Goal: Information Seeking & Learning: Learn about a topic

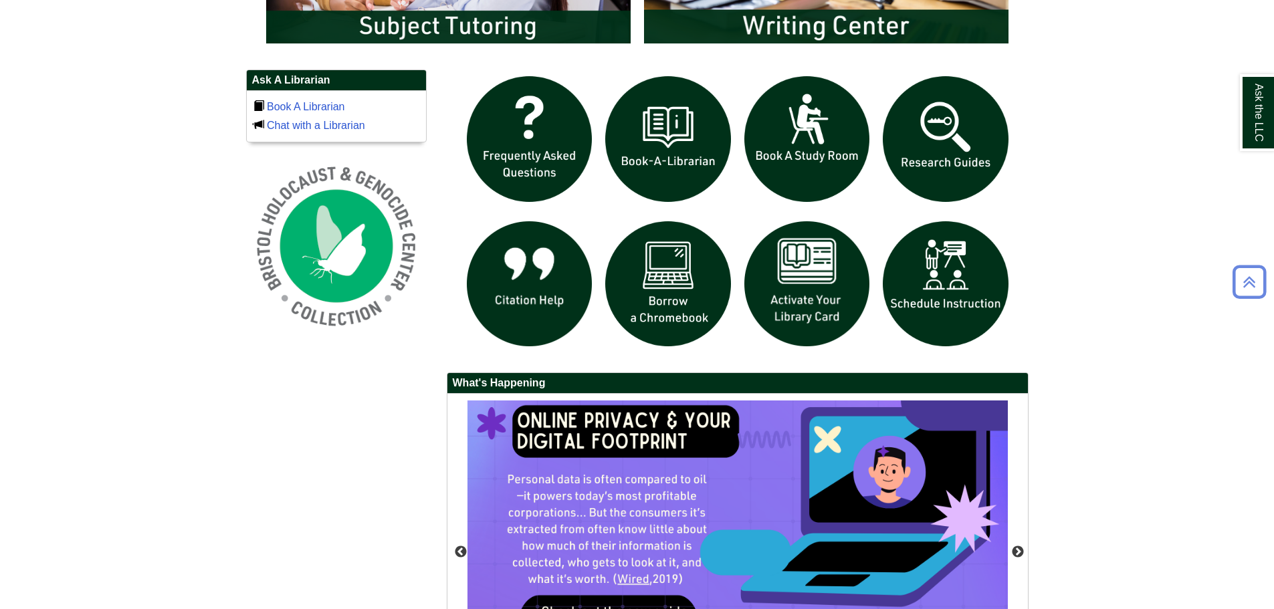
scroll to position [1101, 0]
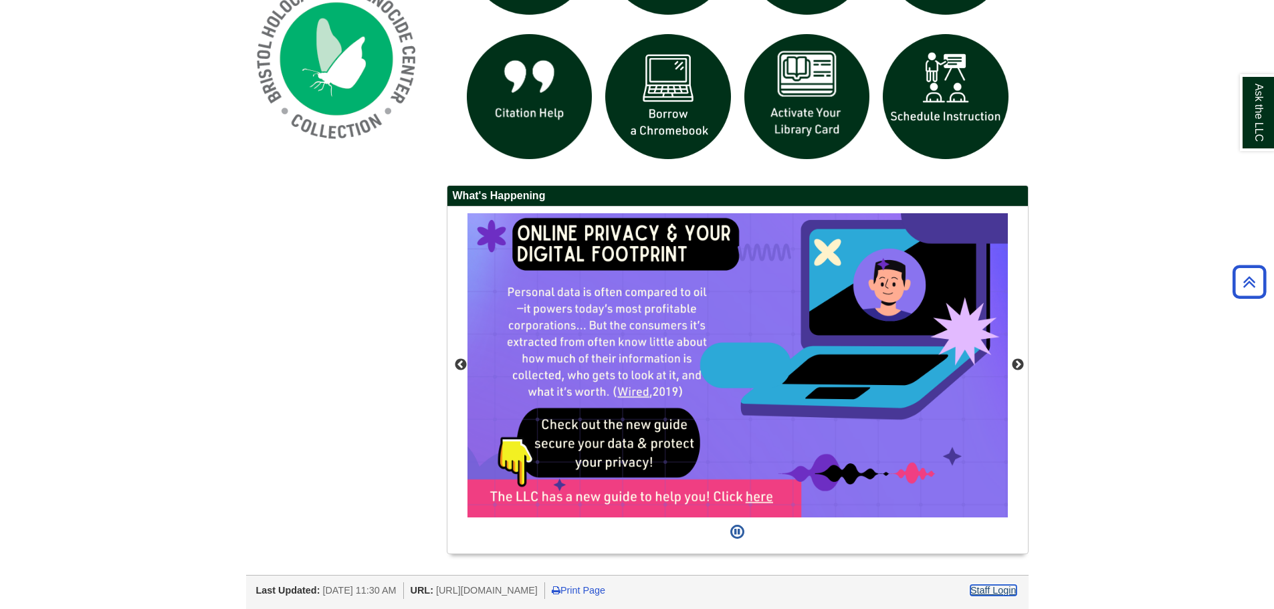
click at [992, 587] on link "Staff Login" at bounding box center [994, 590] width 46 height 11
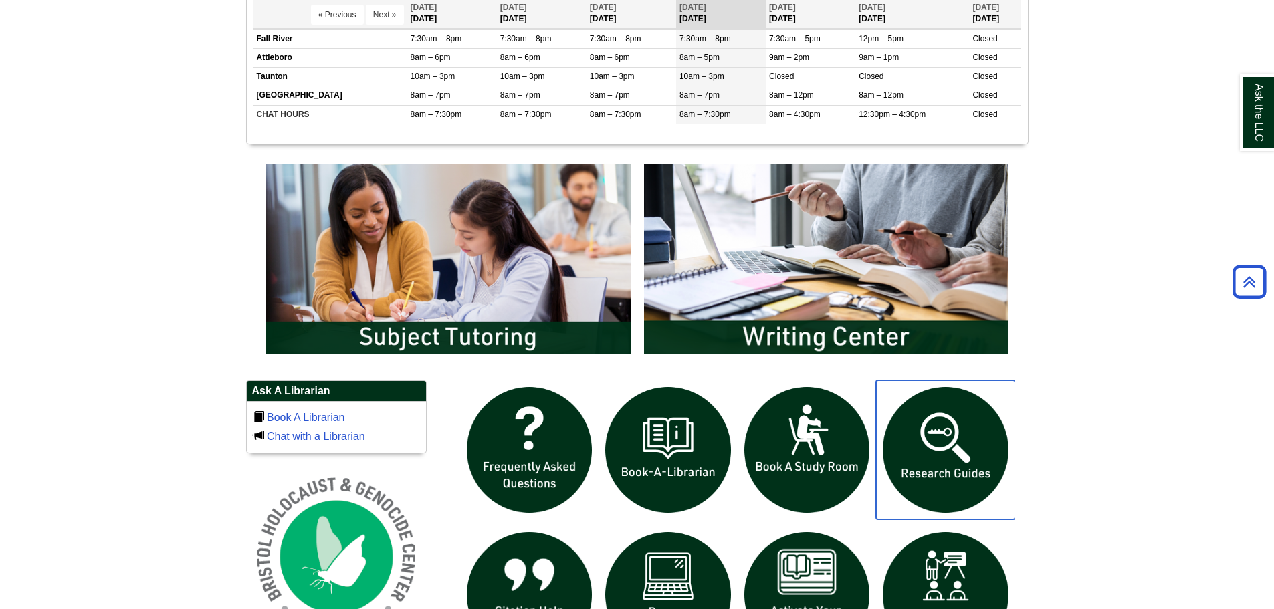
click at [999, 457] on img "slideshow" at bounding box center [945, 450] width 139 height 139
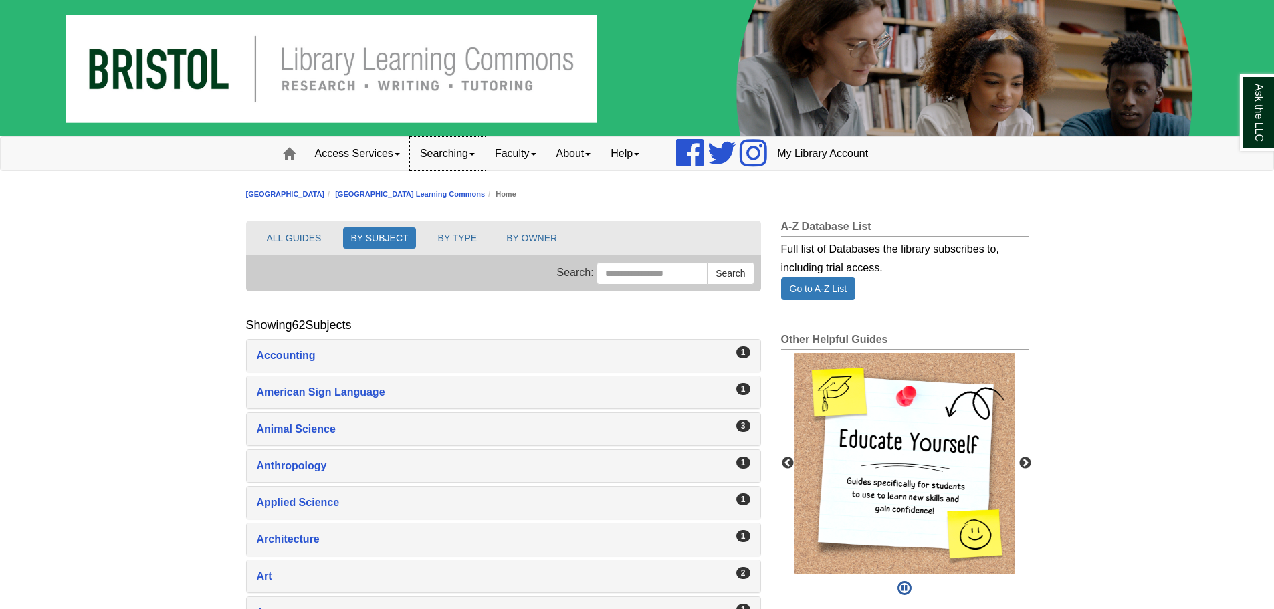
click at [442, 158] on link "Searching" at bounding box center [447, 153] width 75 height 33
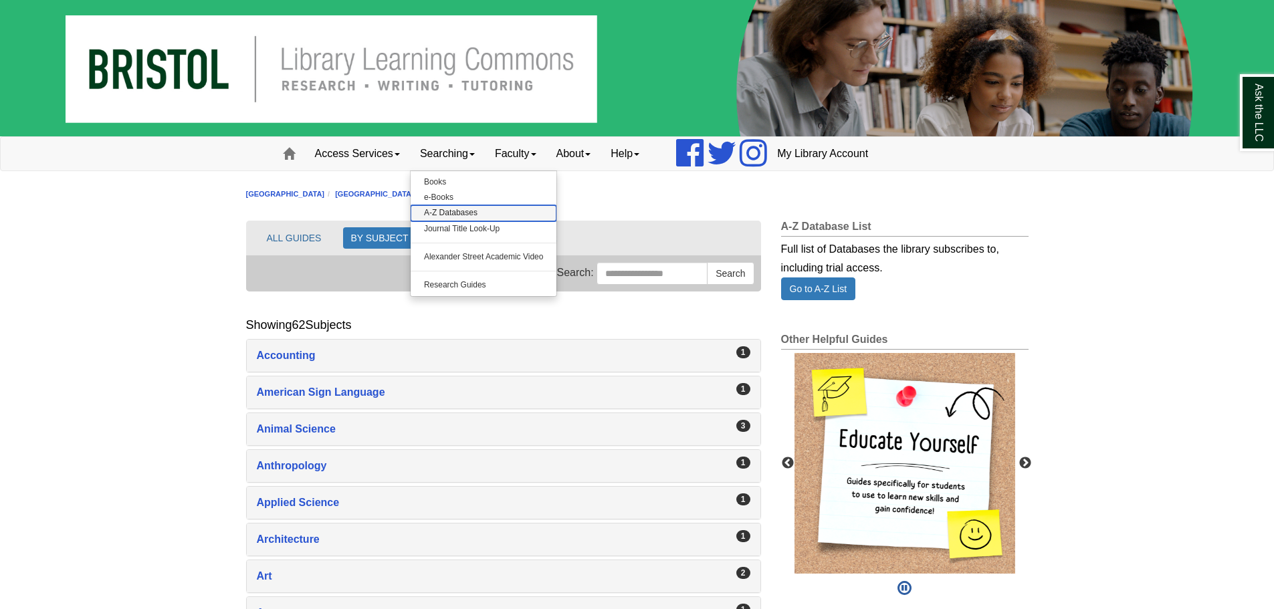
click at [446, 211] on link "A-Z Databases" at bounding box center [484, 212] width 147 height 15
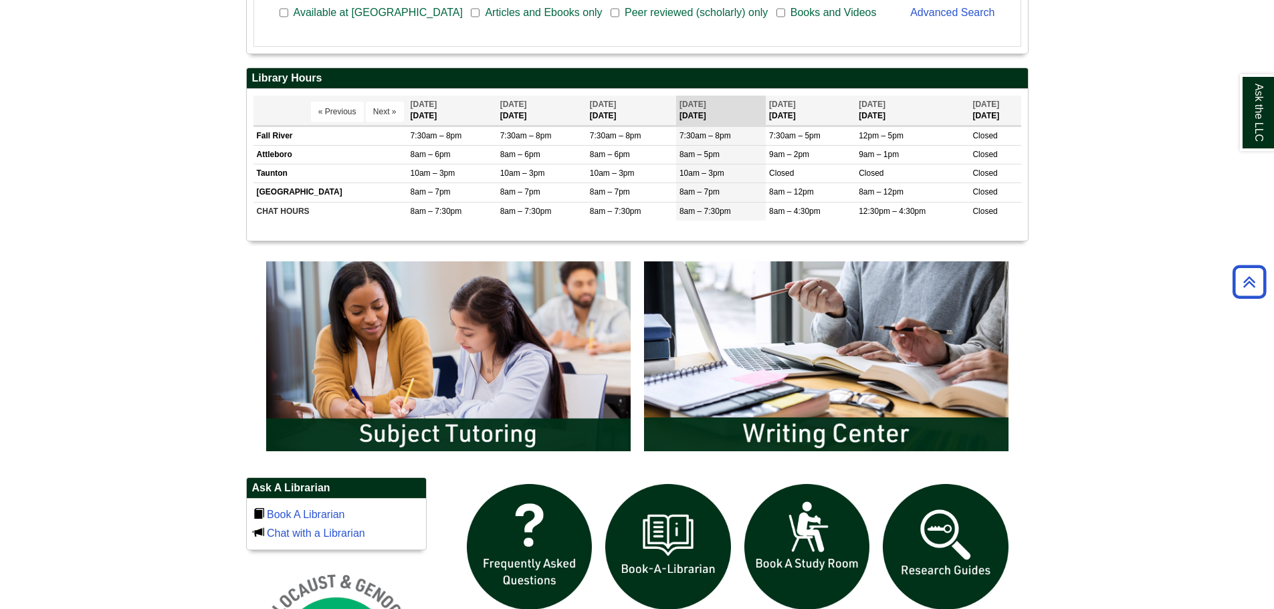
scroll to position [669, 0]
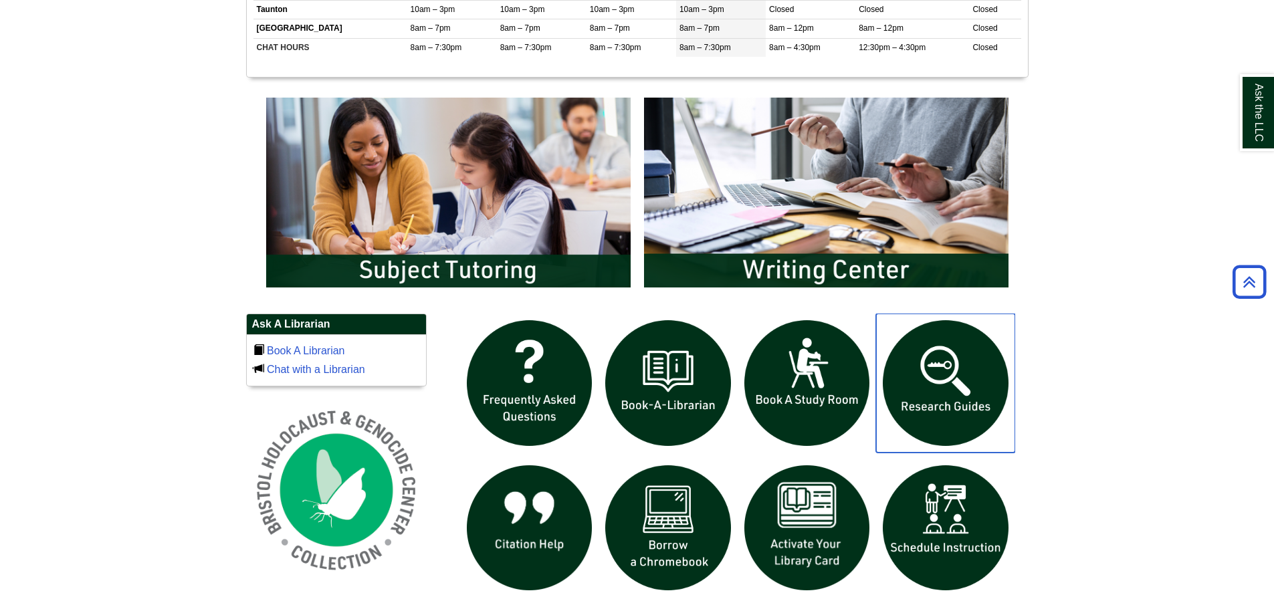
click at [939, 391] on img "slideshow" at bounding box center [945, 383] width 139 height 139
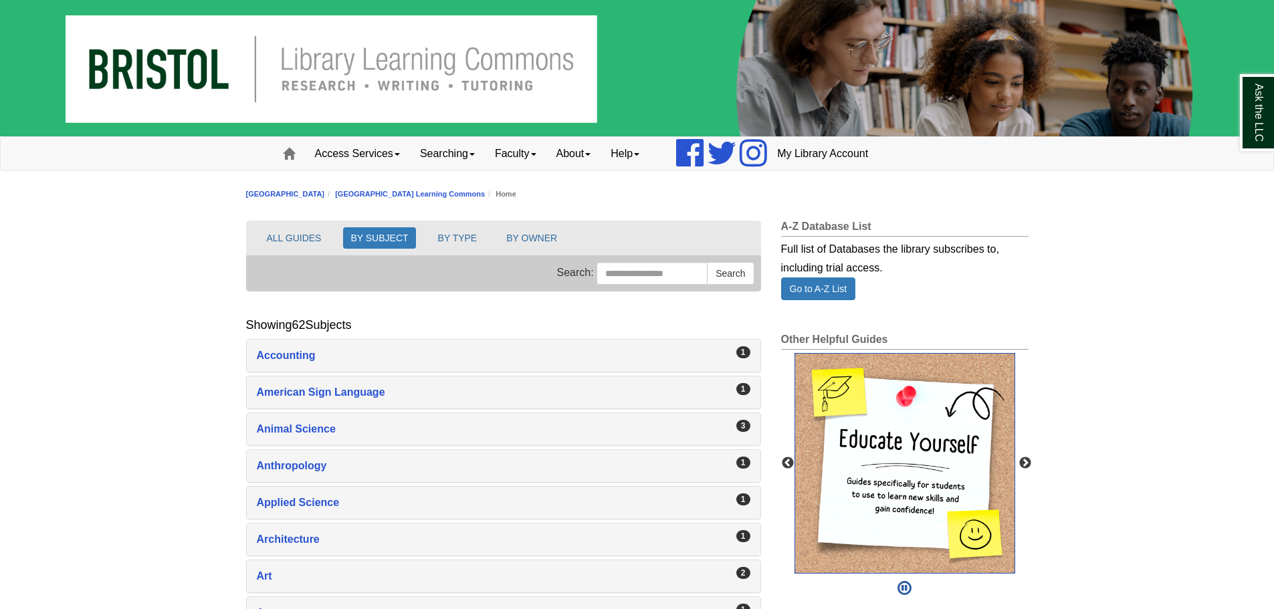
click at [897, 464] on img "slideshow" at bounding box center [905, 463] width 221 height 221
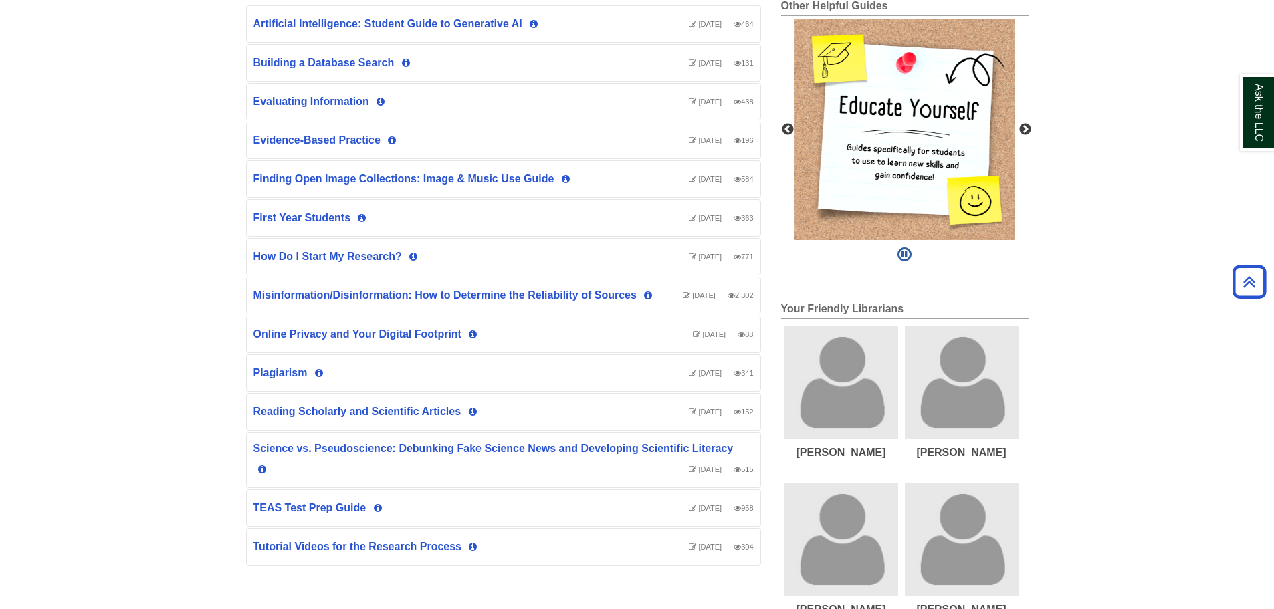
scroll to position [335, 0]
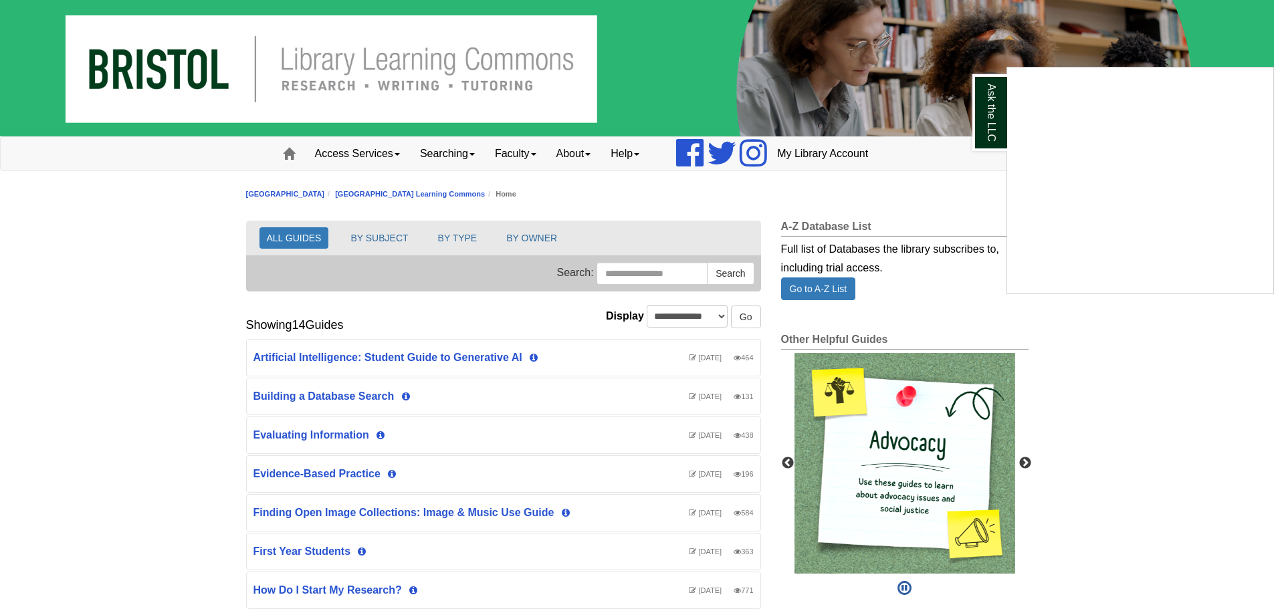
click at [903, 432] on div "Ask the LLC" at bounding box center [637, 304] width 1274 height 609
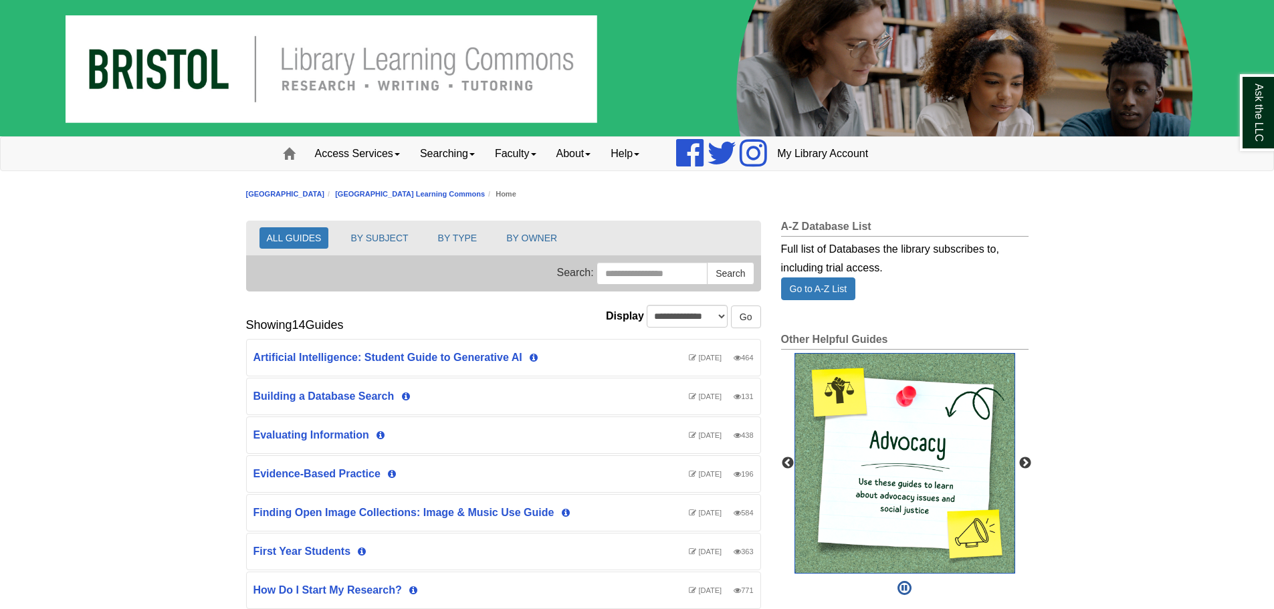
click at [898, 445] on img "slideshow" at bounding box center [905, 463] width 221 height 221
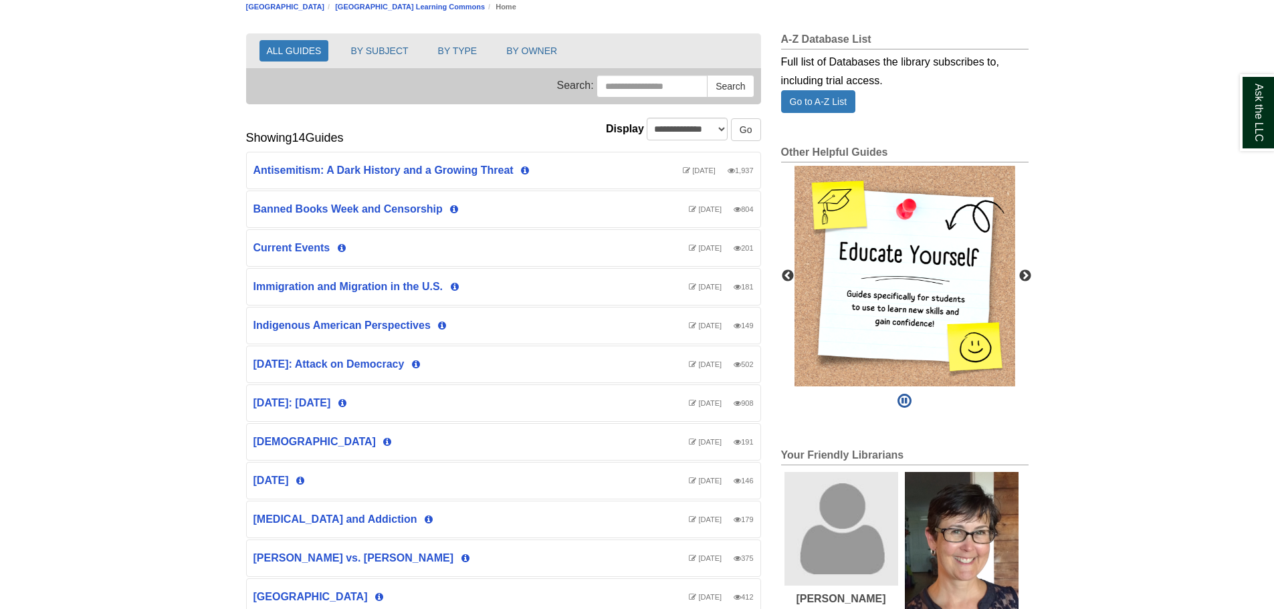
scroll to position [201, 0]
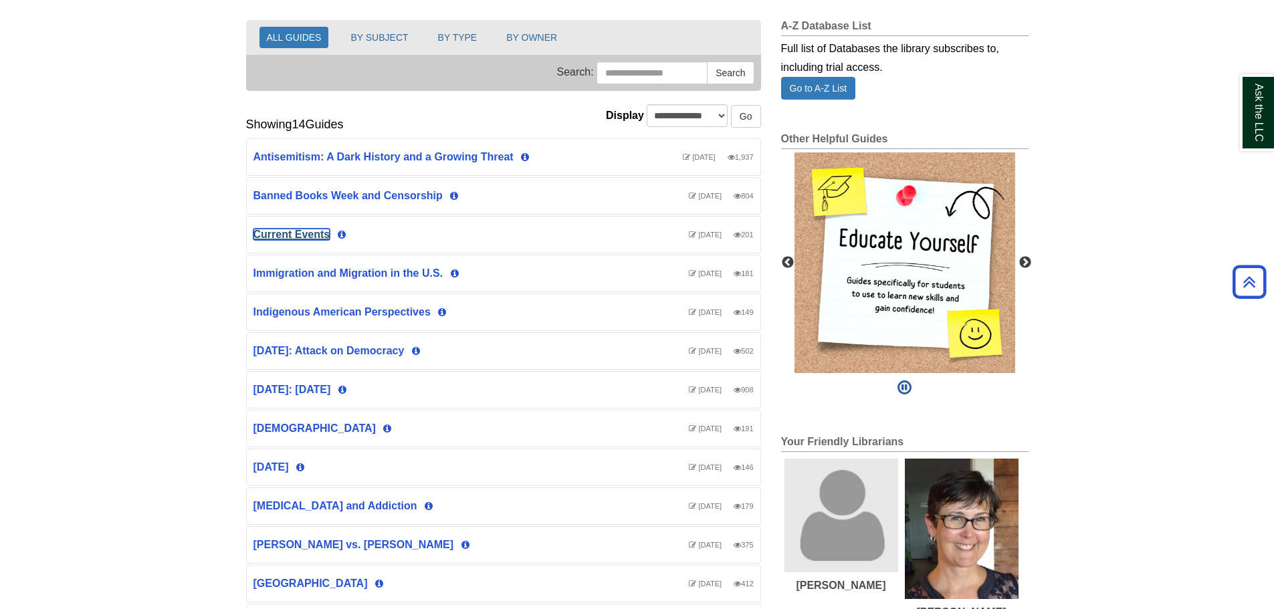
click at [306, 231] on link "Current Events" at bounding box center [292, 234] width 77 height 11
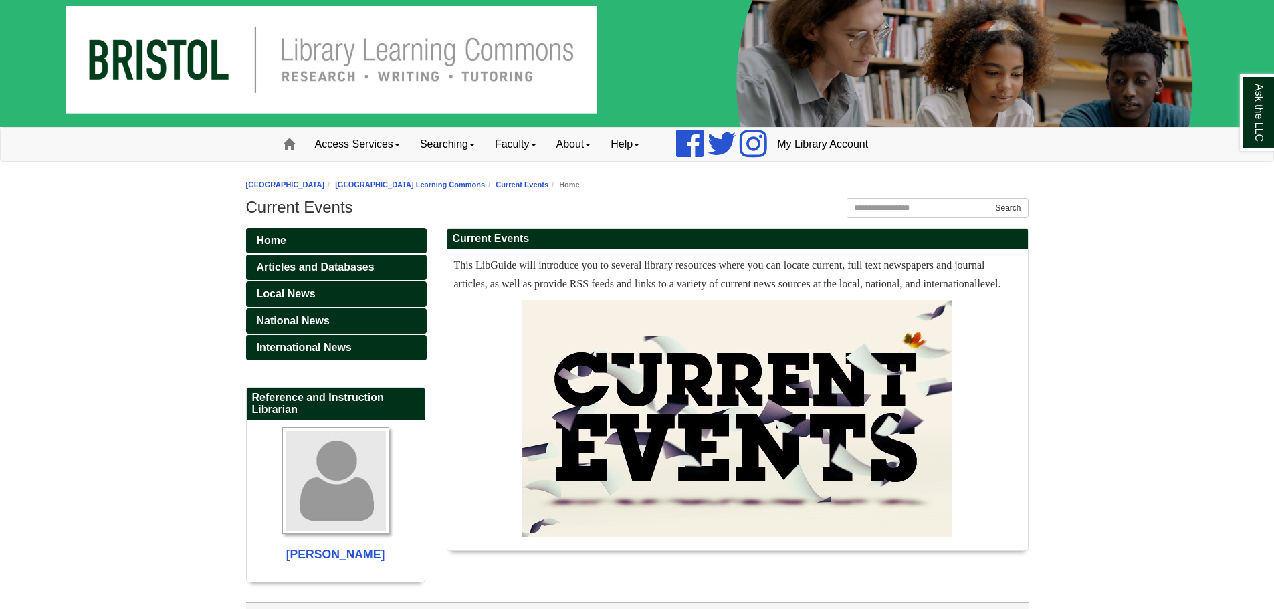
scroll to position [37, 0]
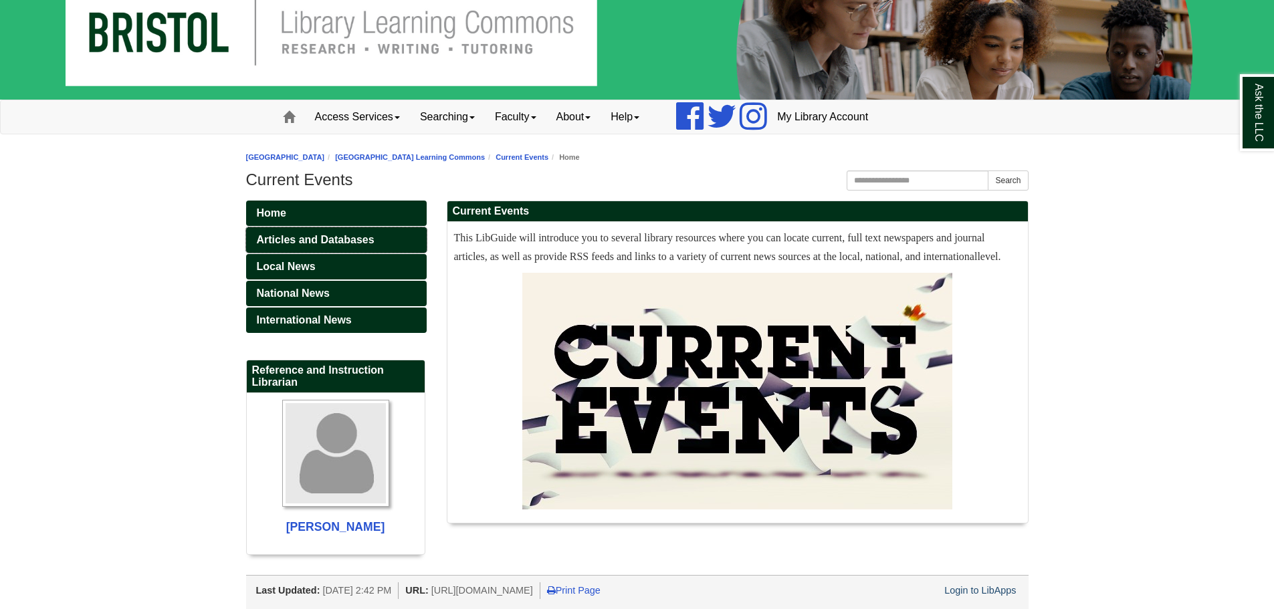
click at [353, 236] on span "Articles and Databases" at bounding box center [316, 239] width 118 height 11
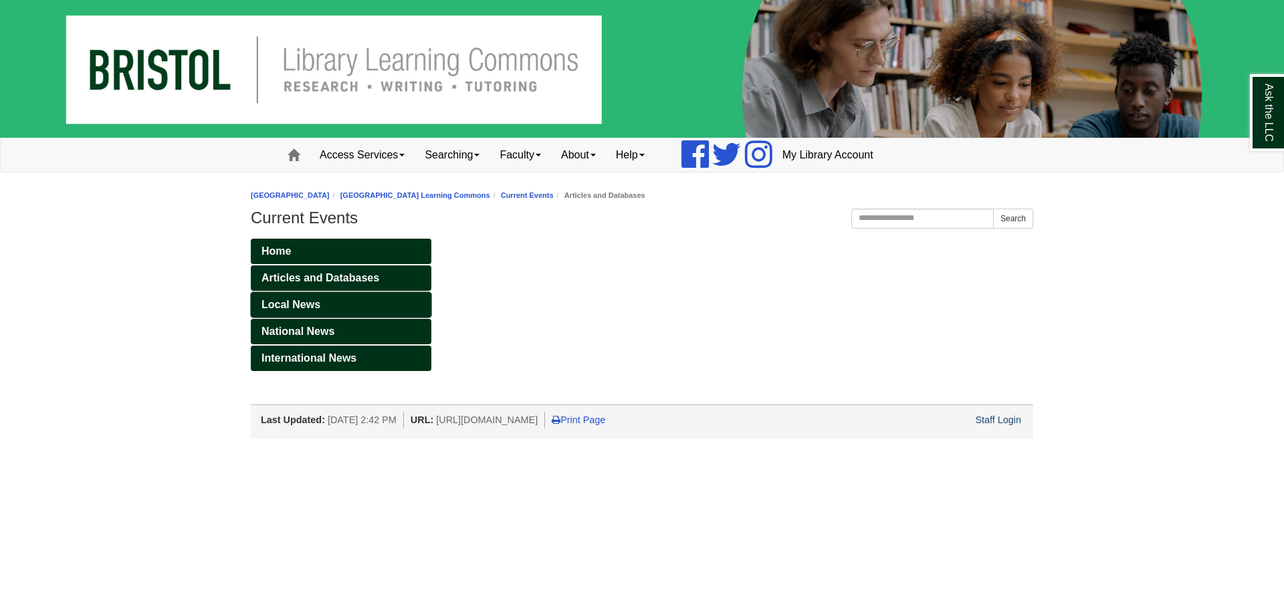
click at [329, 302] on link "Local News" at bounding box center [341, 304] width 181 height 25
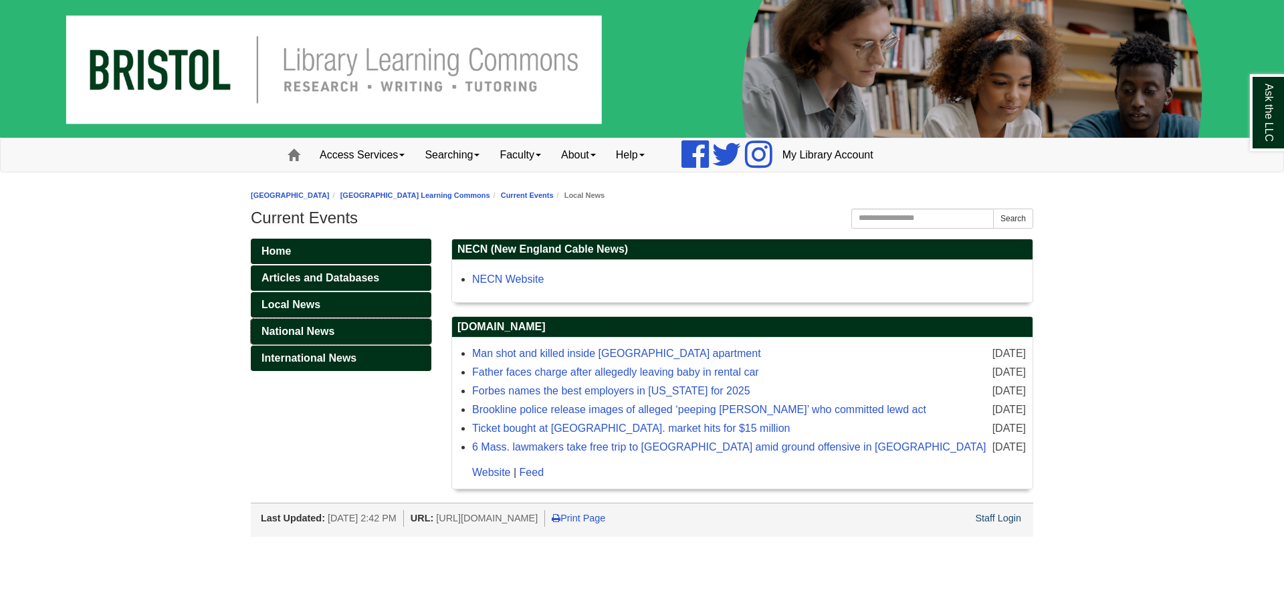
click at [324, 328] on span "National News" at bounding box center [298, 331] width 73 height 11
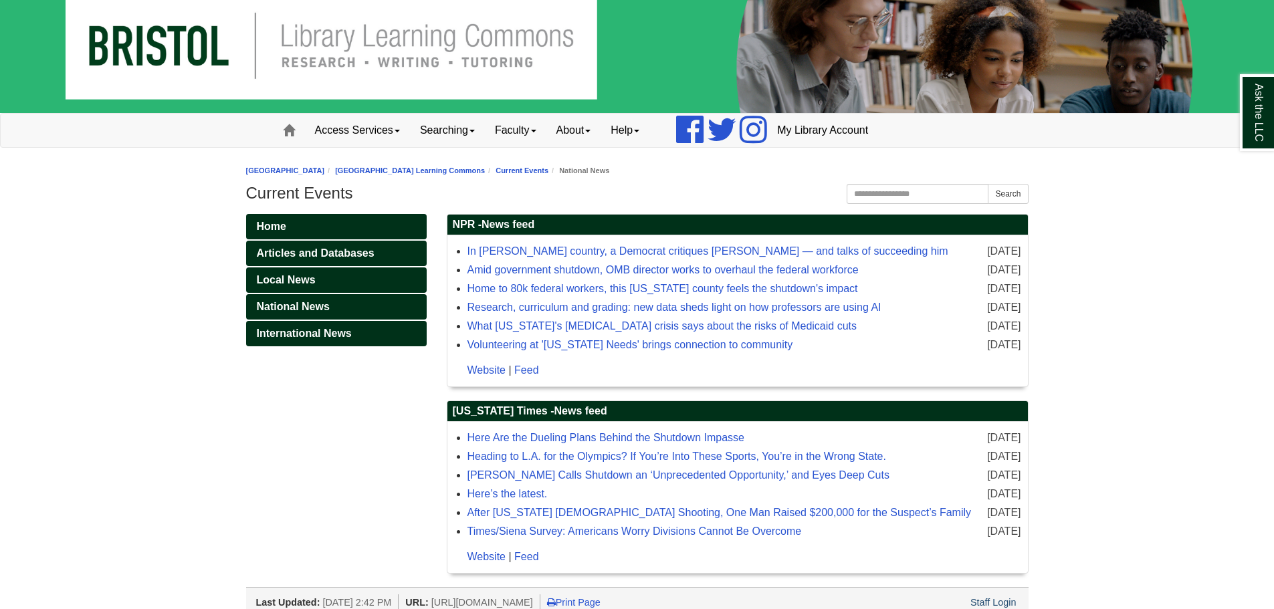
scroll to position [36, 0]
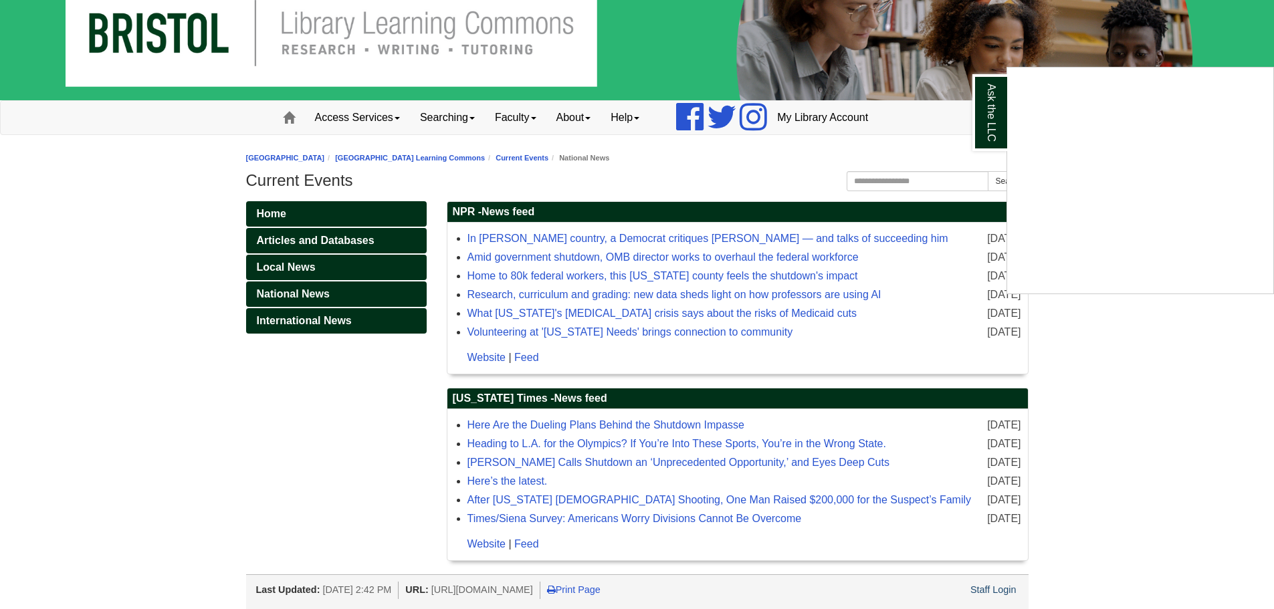
click at [345, 320] on div "Ask the LLC" at bounding box center [637, 304] width 1274 height 609
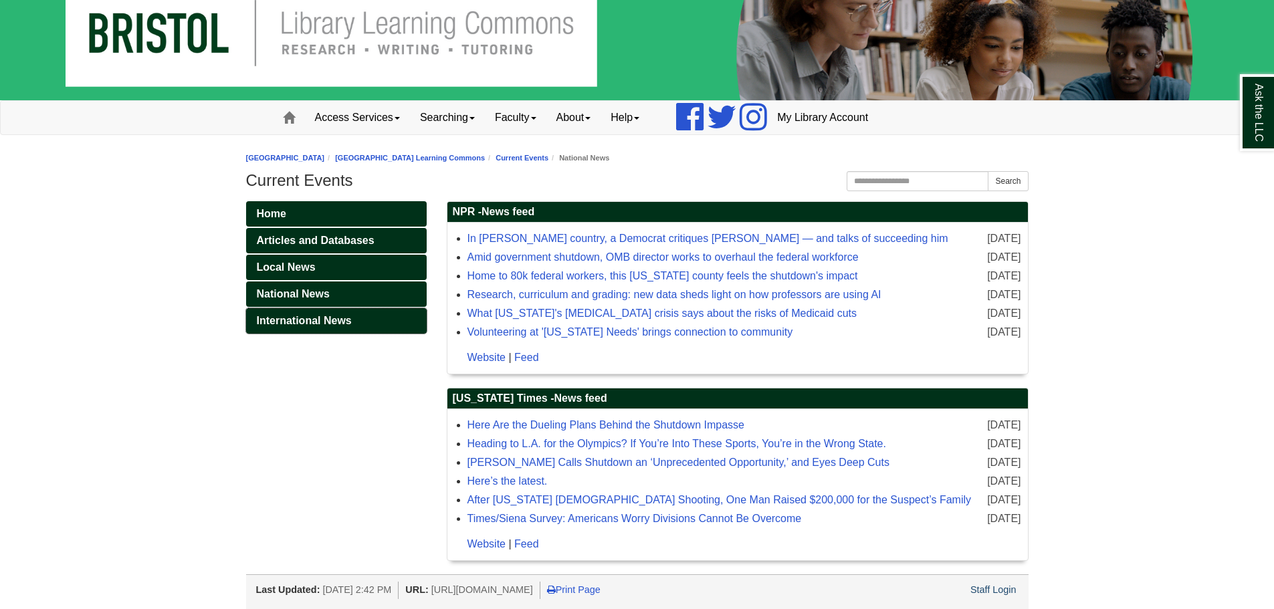
click at [337, 322] on span "International News" at bounding box center [304, 320] width 95 height 11
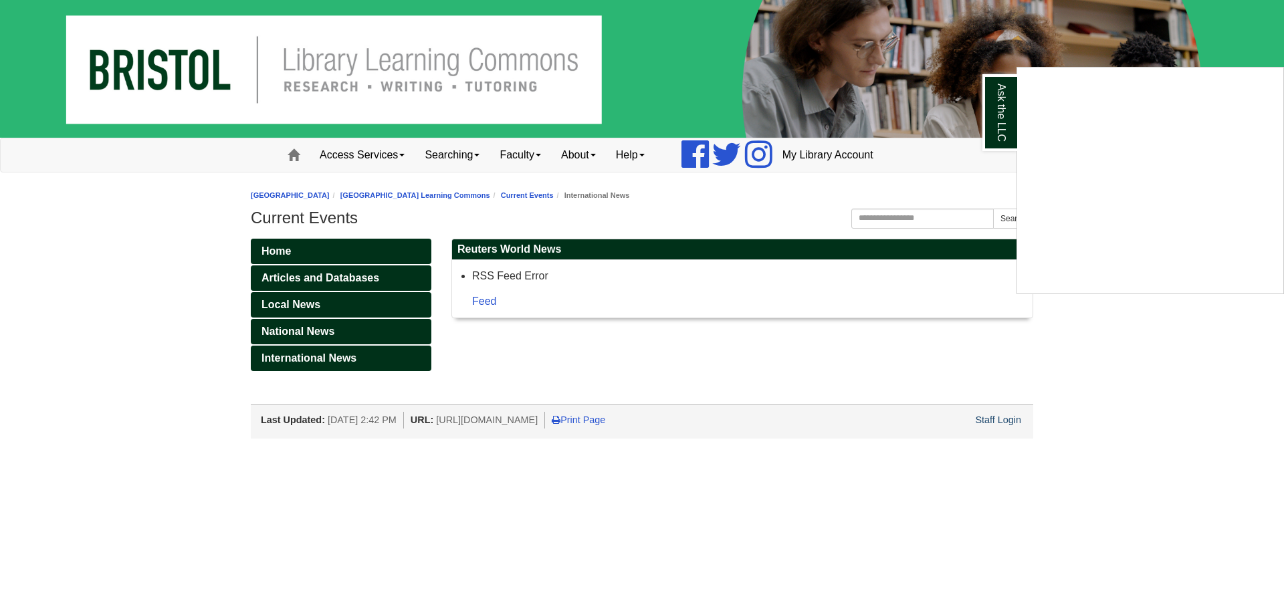
click at [478, 201] on div "Ask the LLC" at bounding box center [642, 304] width 1284 height 609
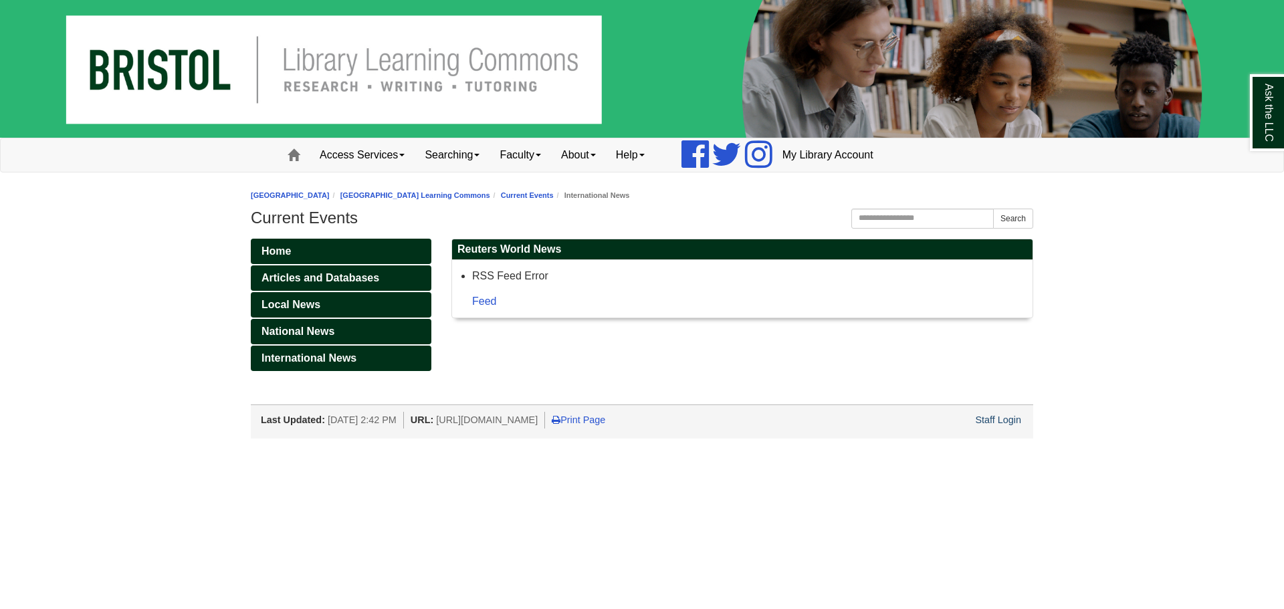
click at [476, 189] on li "[GEOGRAPHIC_DATA] Learning Commons" at bounding box center [410, 195] width 161 height 13
click at [476, 193] on link "[GEOGRAPHIC_DATA] Learning Commons" at bounding box center [416, 195] width 150 height 8
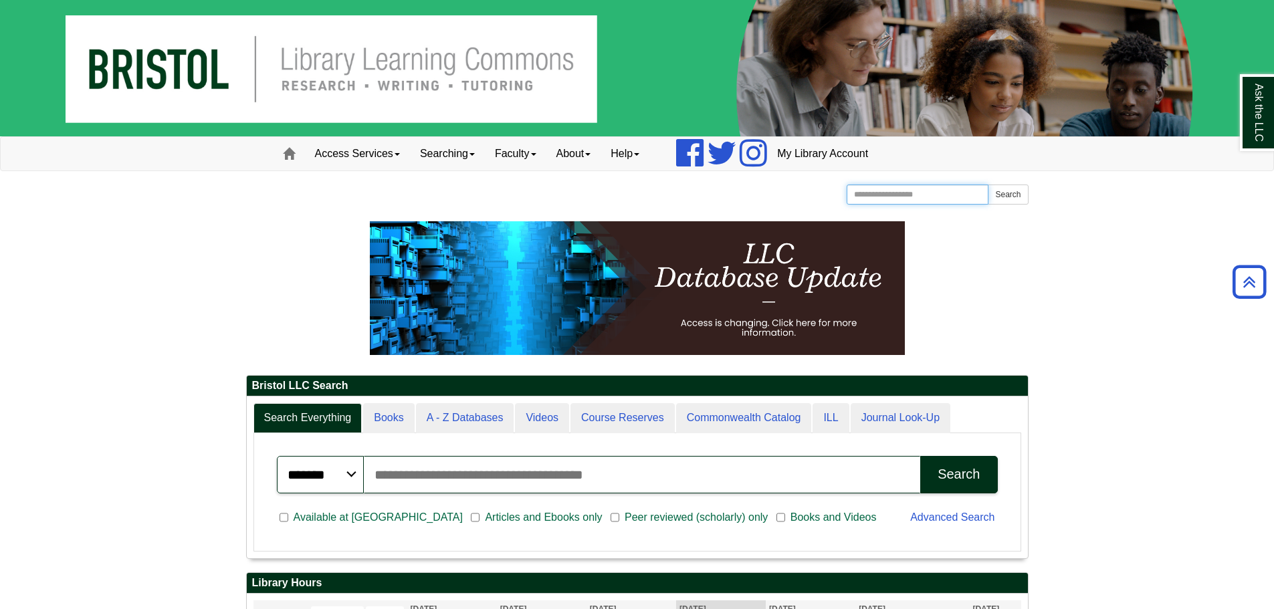
click at [935, 196] on input "Search the Website" at bounding box center [918, 195] width 142 height 20
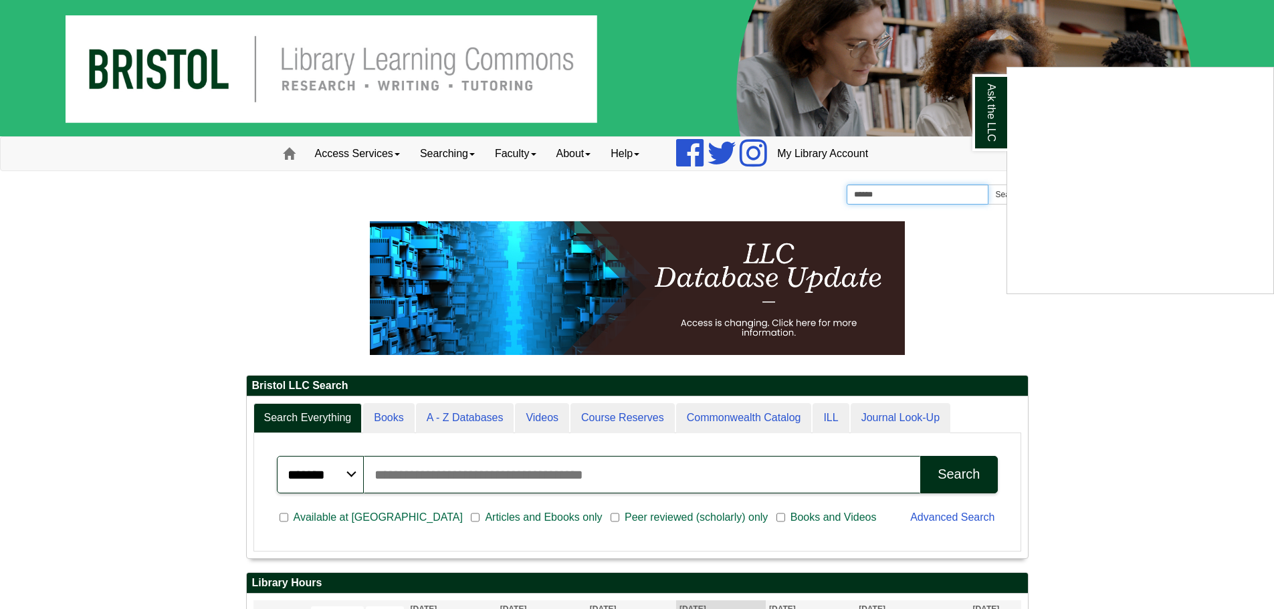
type input "******"
click at [988, 185] on button "Search" at bounding box center [1008, 195] width 40 height 20
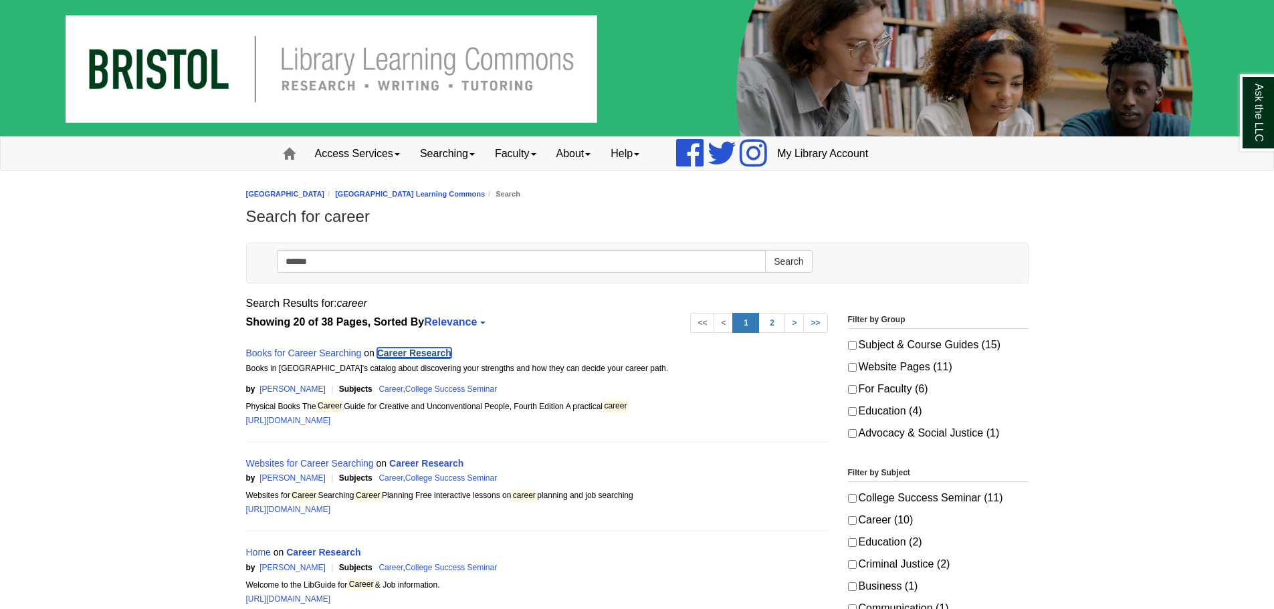
click at [440, 350] on link "Career Research" at bounding box center [414, 353] width 74 height 11
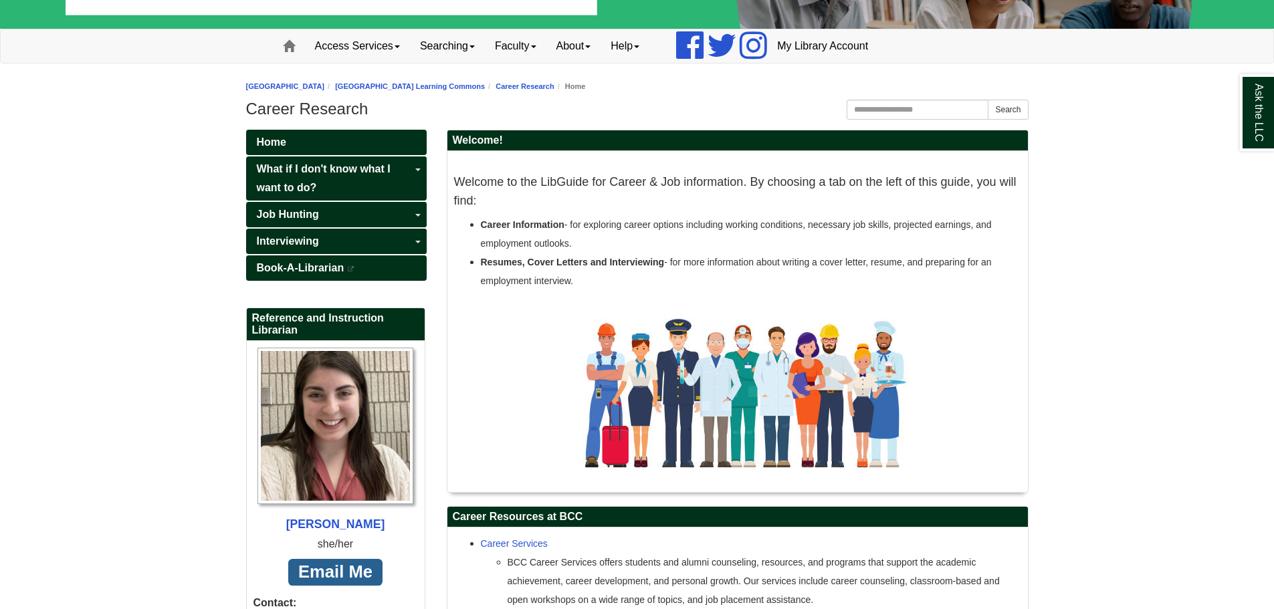
scroll to position [237, 0]
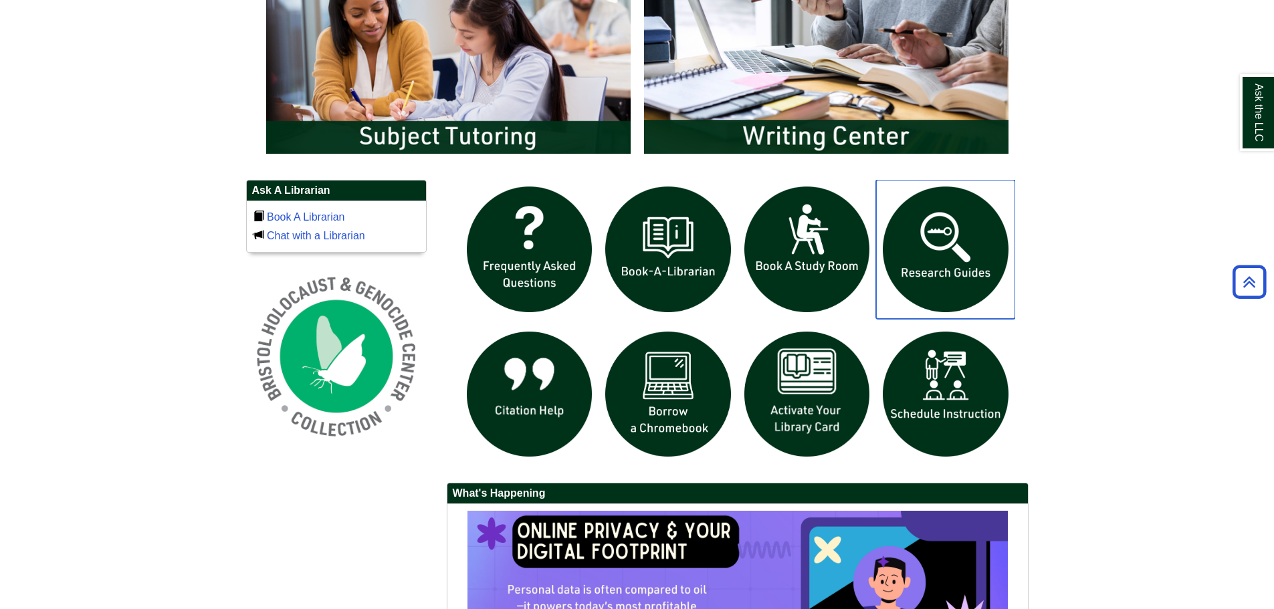
click at [933, 294] on img "slideshow" at bounding box center [945, 249] width 139 height 139
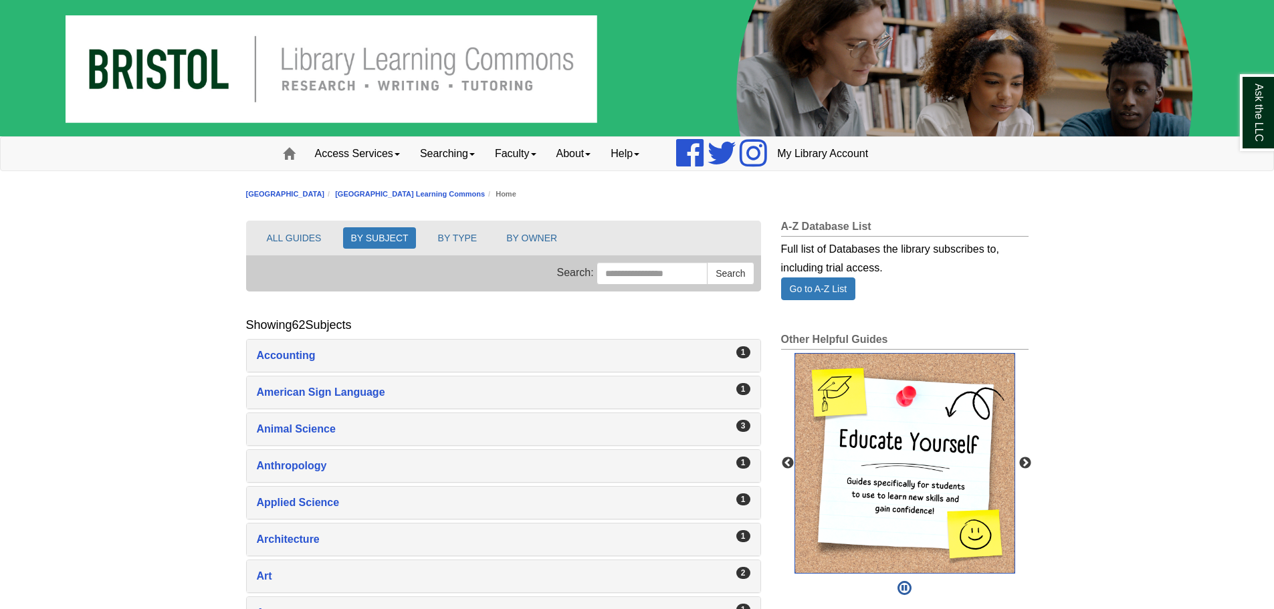
click at [901, 406] on img "slideshow" at bounding box center [905, 463] width 221 height 221
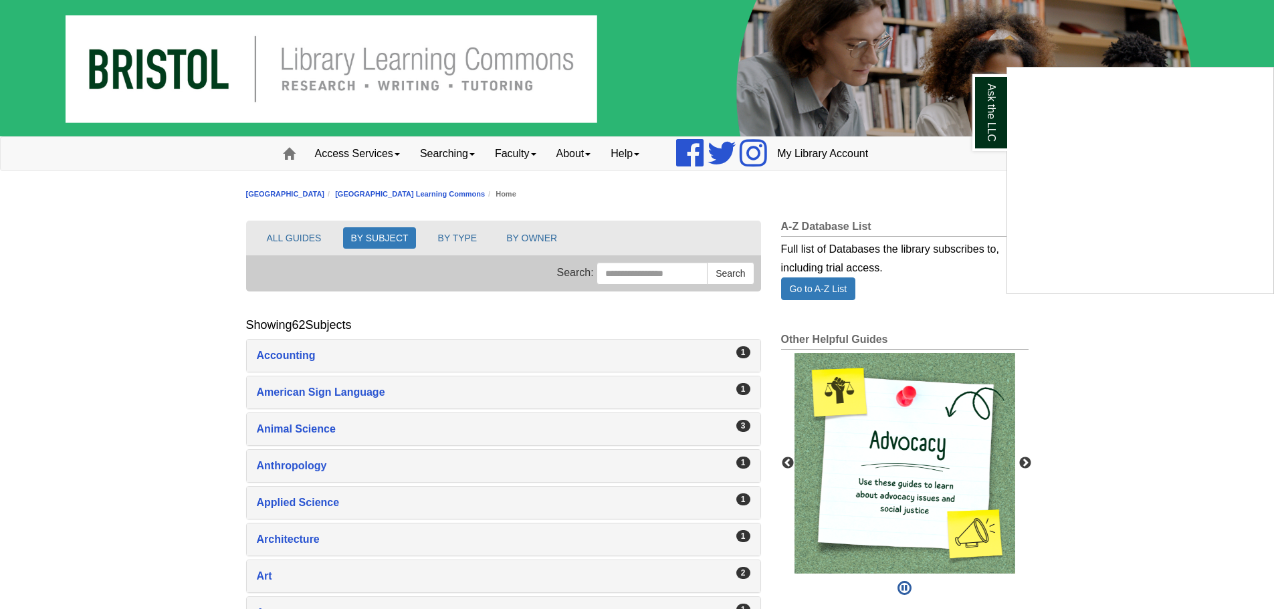
click at [293, 428] on div "Ask the LLC" at bounding box center [637, 304] width 1274 height 609
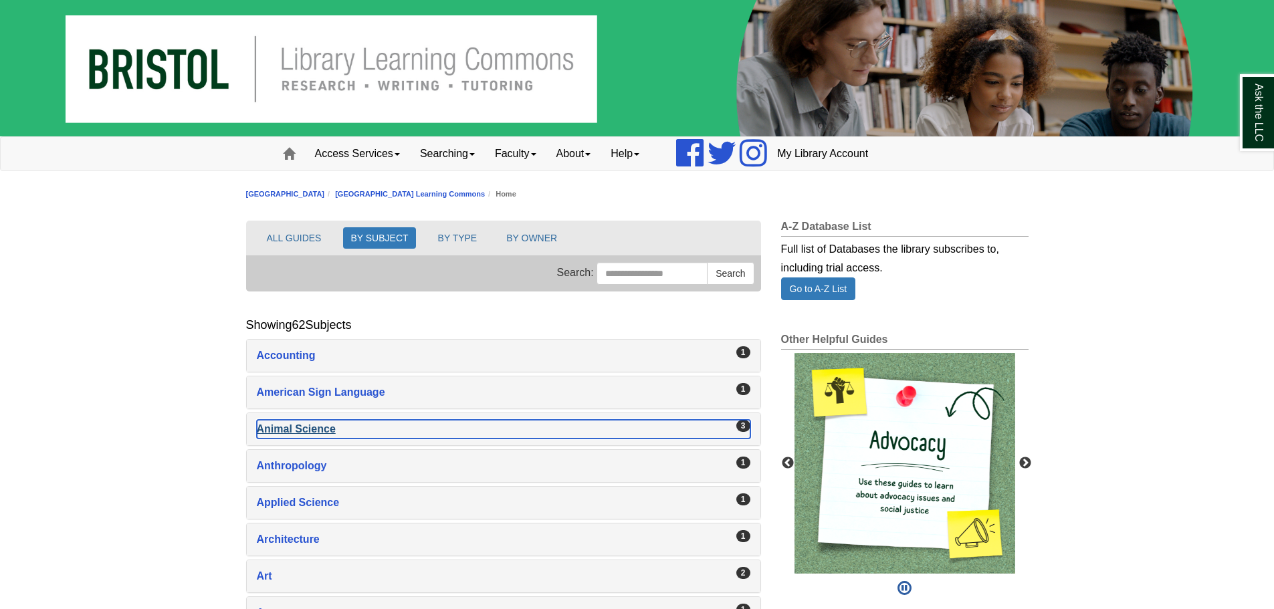
click at [298, 429] on div "Animal Science , 3 guides" at bounding box center [504, 429] width 494 height 19
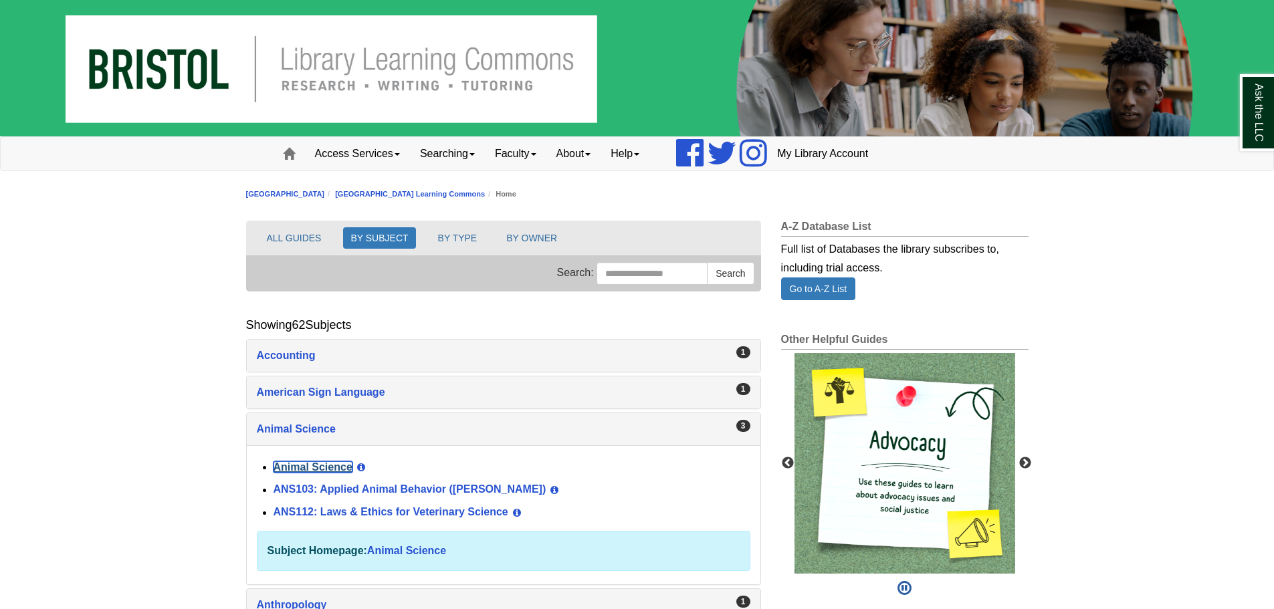
click at [316, 462] on link "Animal Science" at bounding box center [313, 467] width 79 height 11
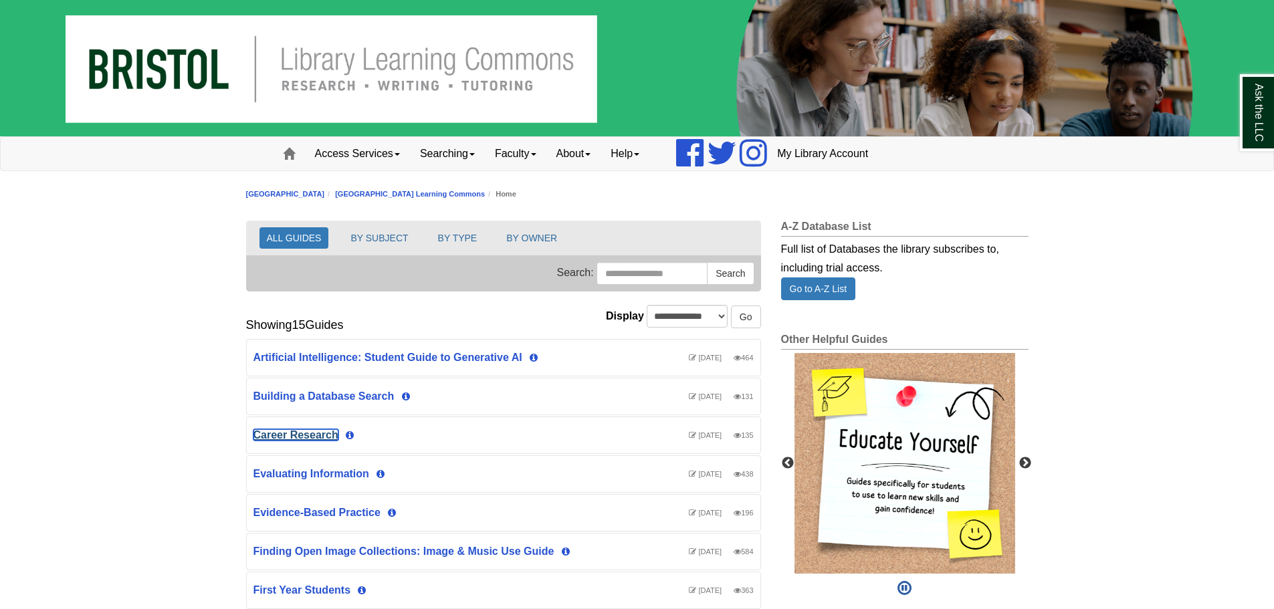
click at [332, 431] on link "Career Research" at bounding box center [296, 435] width 85 height 11
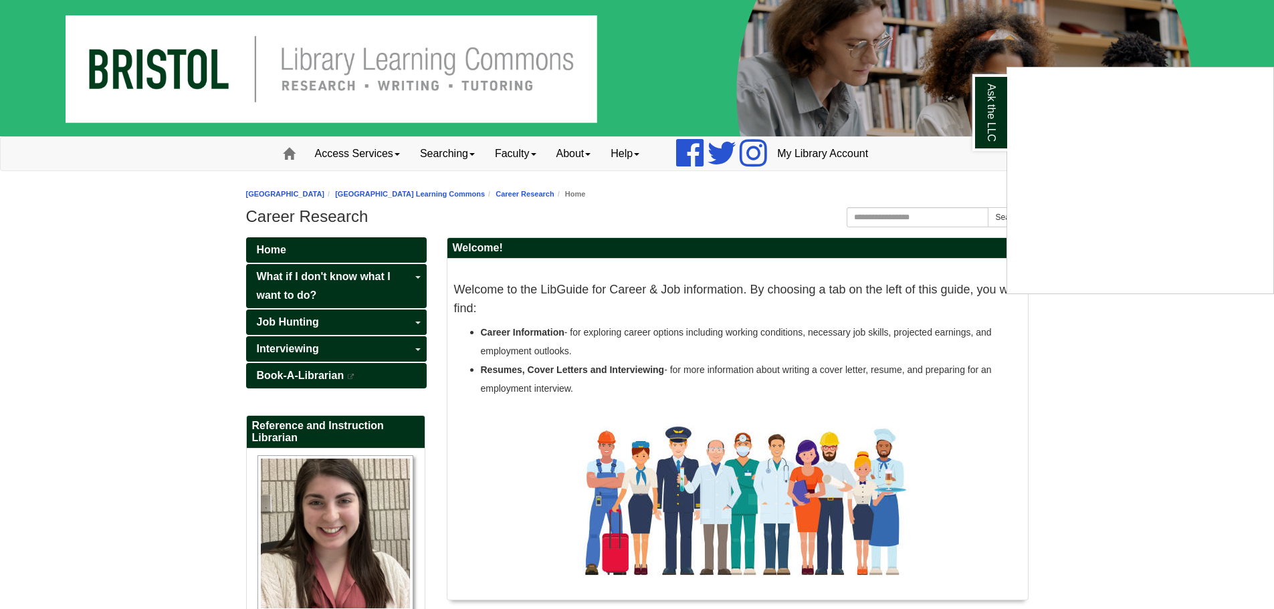
click at [363, 286] on div "Ask the LLC" at bounding box center [637, 304] width 1274 height 609
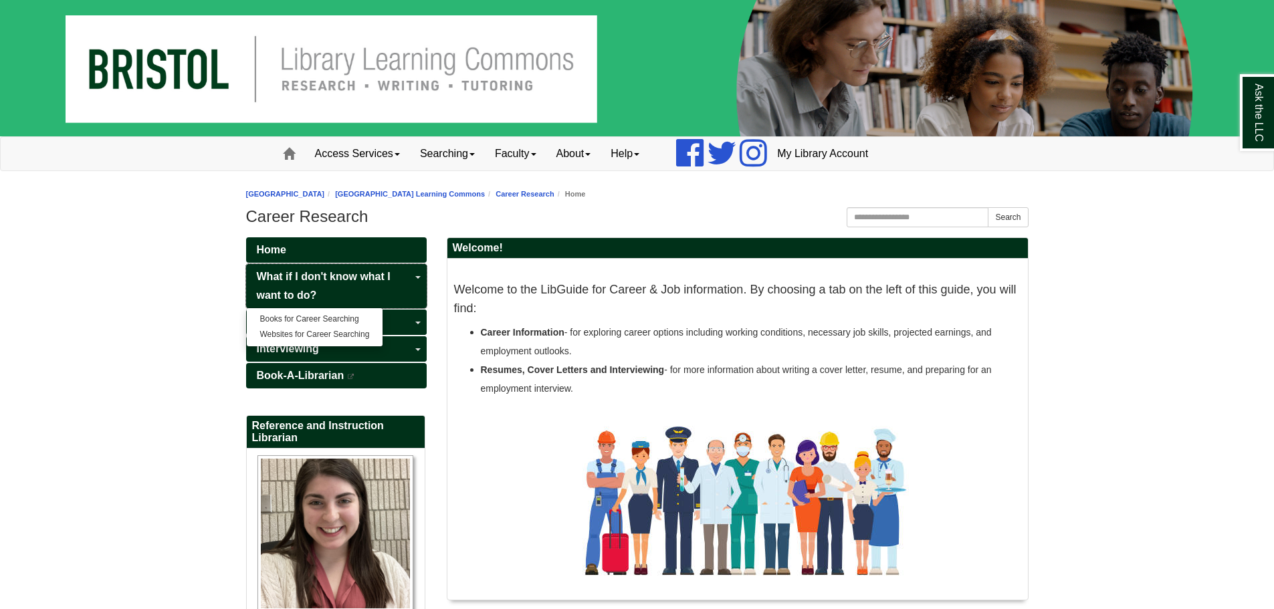
click at [348, 282] on link "What if I don't know what I want to do?" at bounding box center [336, 286] width 181 height 44
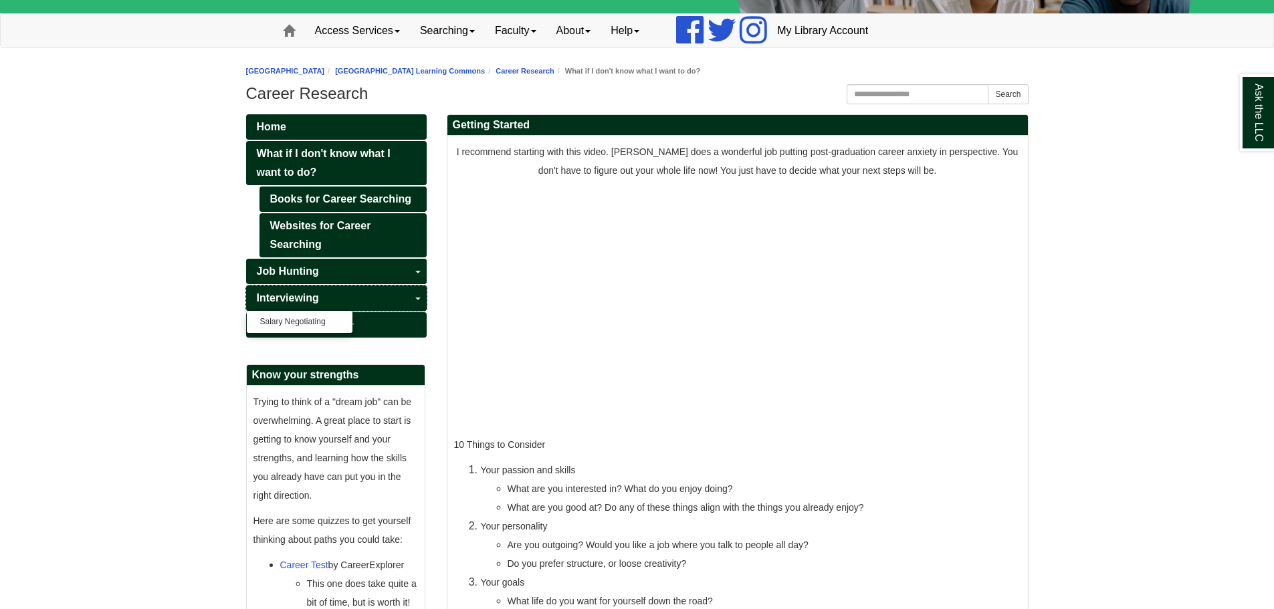
scroll to position [134, 0]
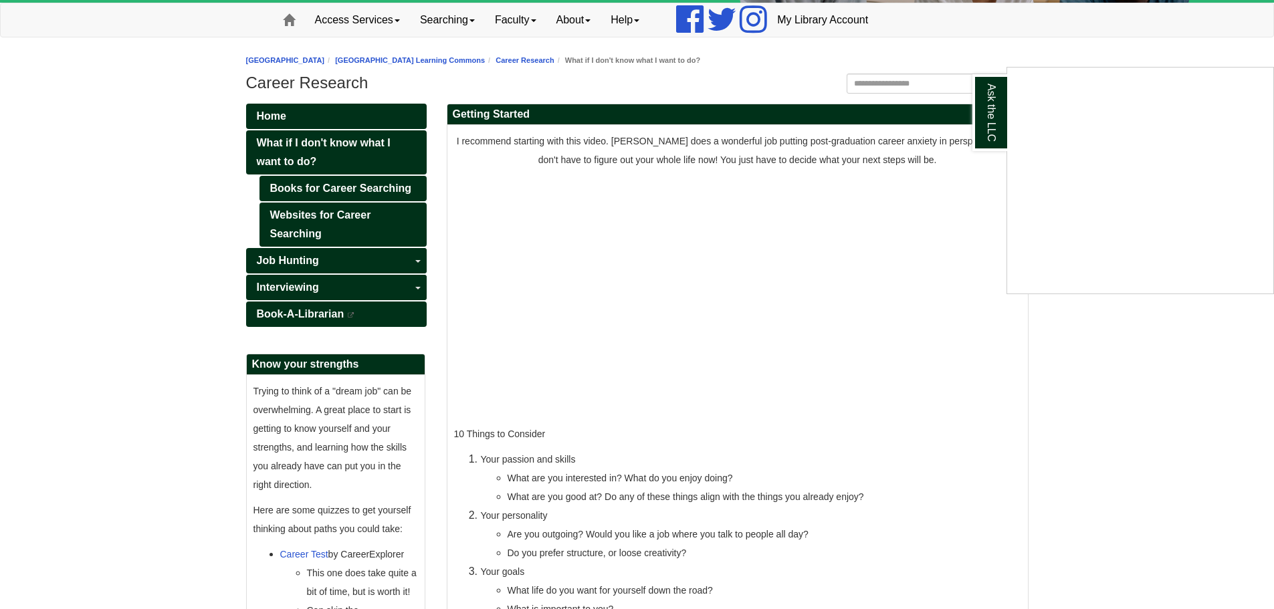
click at [342, 227] on div "Ask the LLC" at bounding box center [637, 304] width 1274 height 609
click at [346, 231] on link "Websites for Career Searching" at bounding box center [343, 225] width 167 height 44
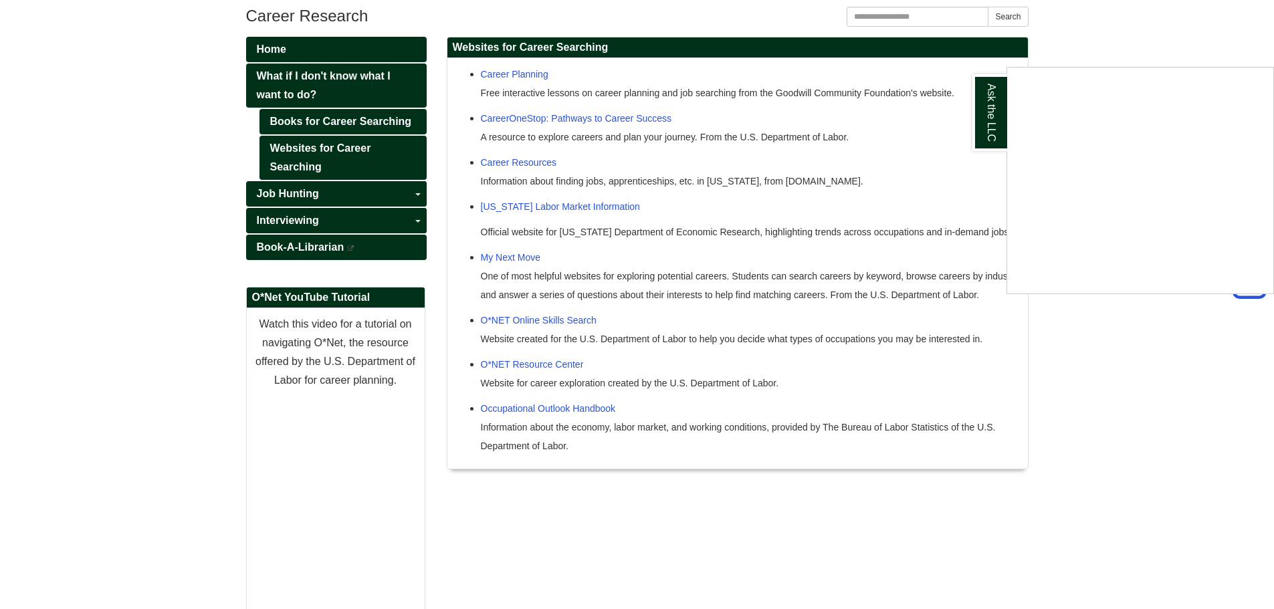
scroll to position [134, 0]
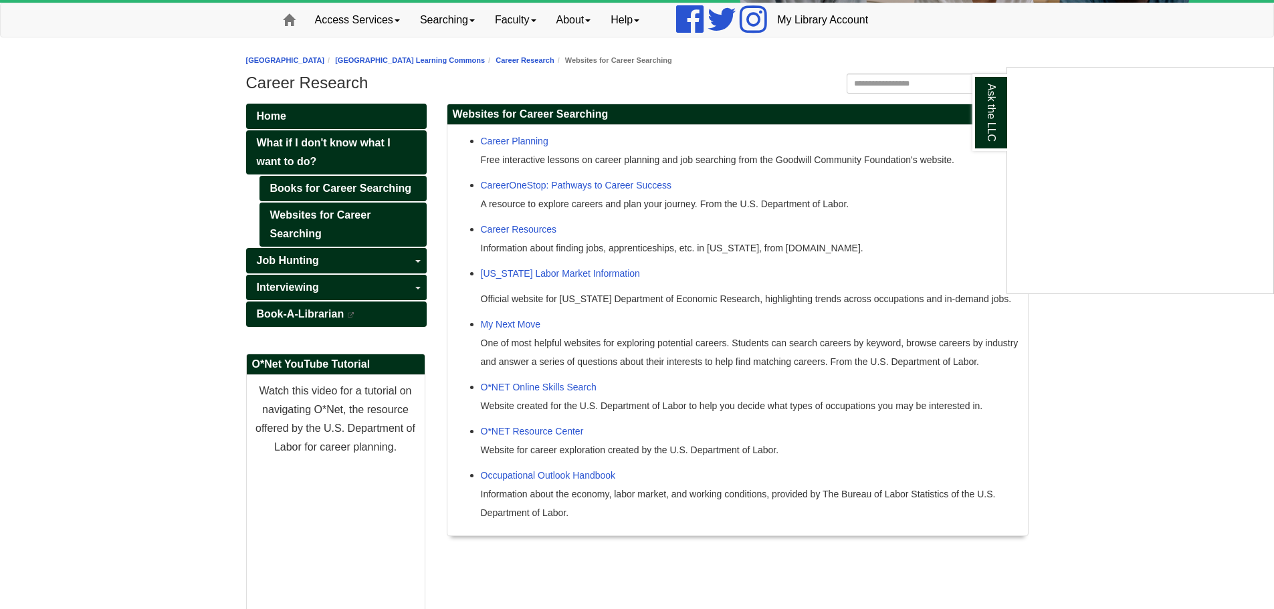
drag, startPoint x: 604, startPoint y: 274, endPoint x: 568, endPoint y: 281, distance: 36.9
click at [569, 283] on div "Ask the LLC" at bounding box center [637, 304] width 1274 height 609
click at [753, 308] on p "Official website for Massachusetts Department of Economic Research, highlightin…" at bounding box center [751, 299] width 541 height 19
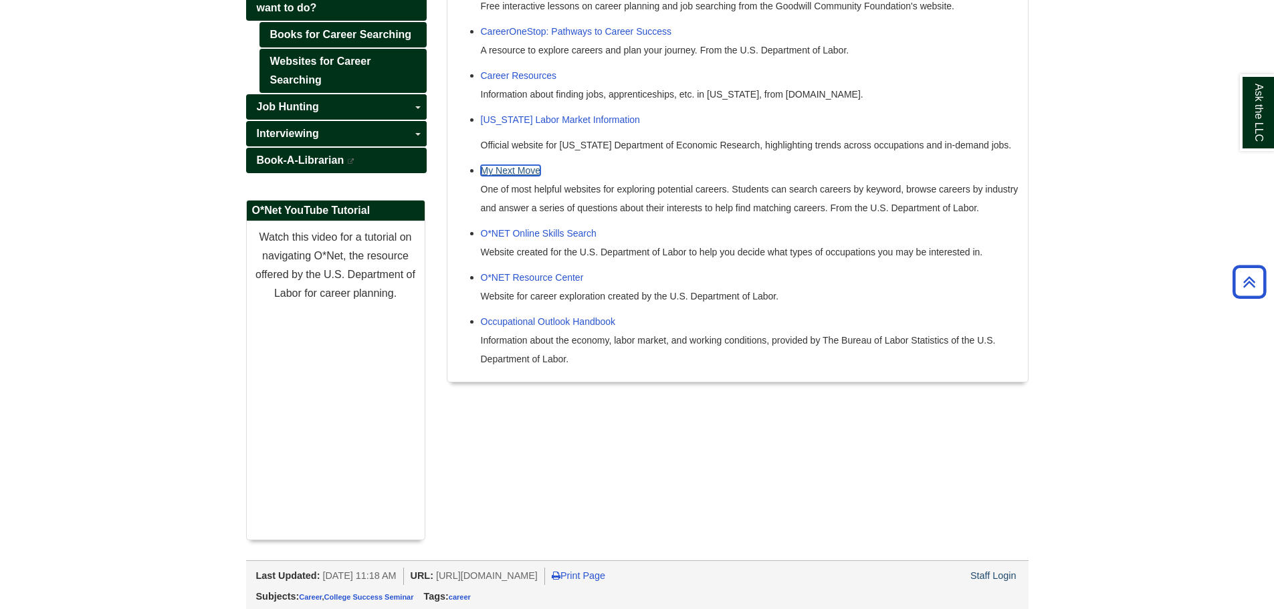
scroll to position [290, 0]
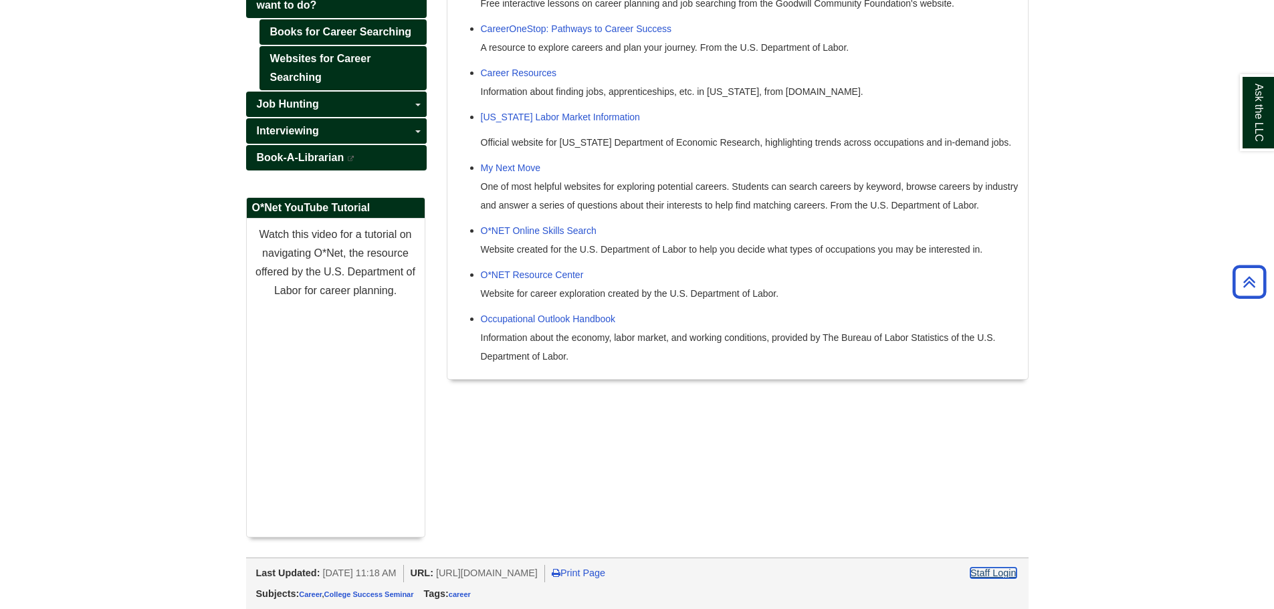
click at [993, 570] on link "Staff Login" at bounding box center [994, 573] width 46 height 11
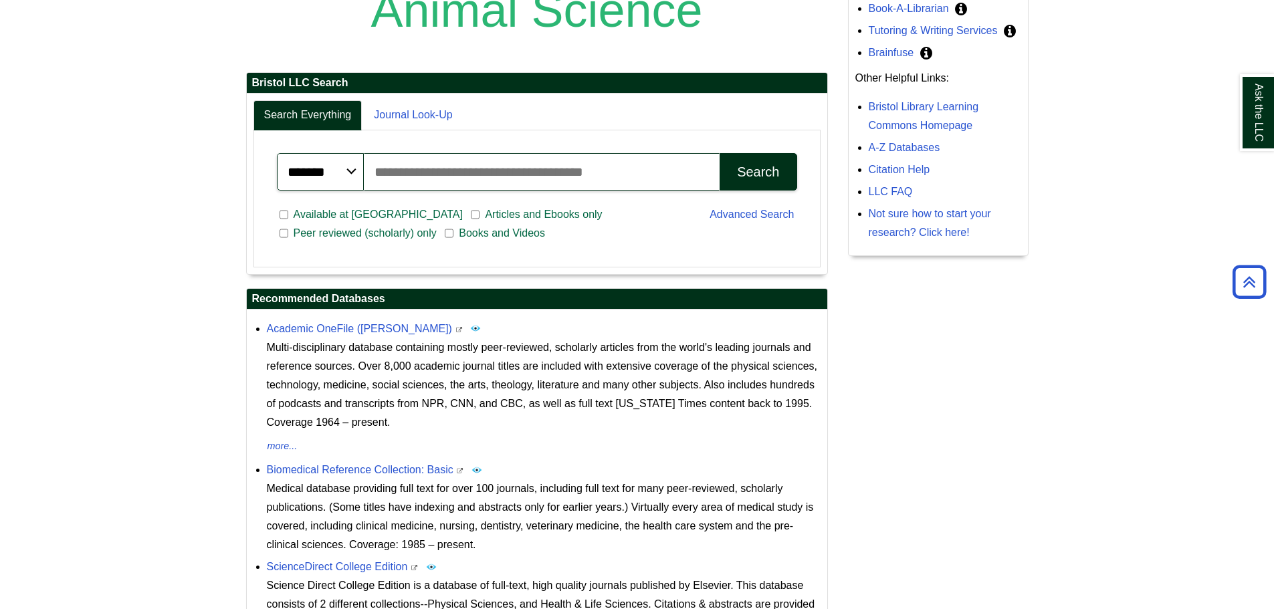
scroll to position [93, 0]
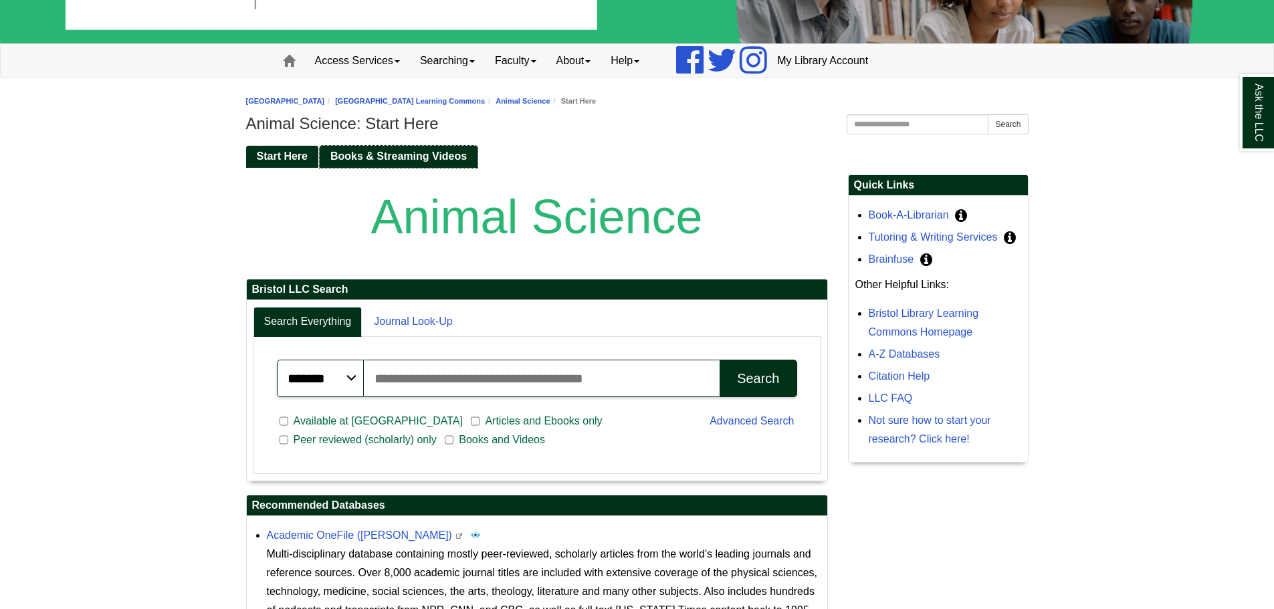
click at [464, 165] on link "Books & Streaming Videos" at bounding box center [399, 157] width 158 height 22
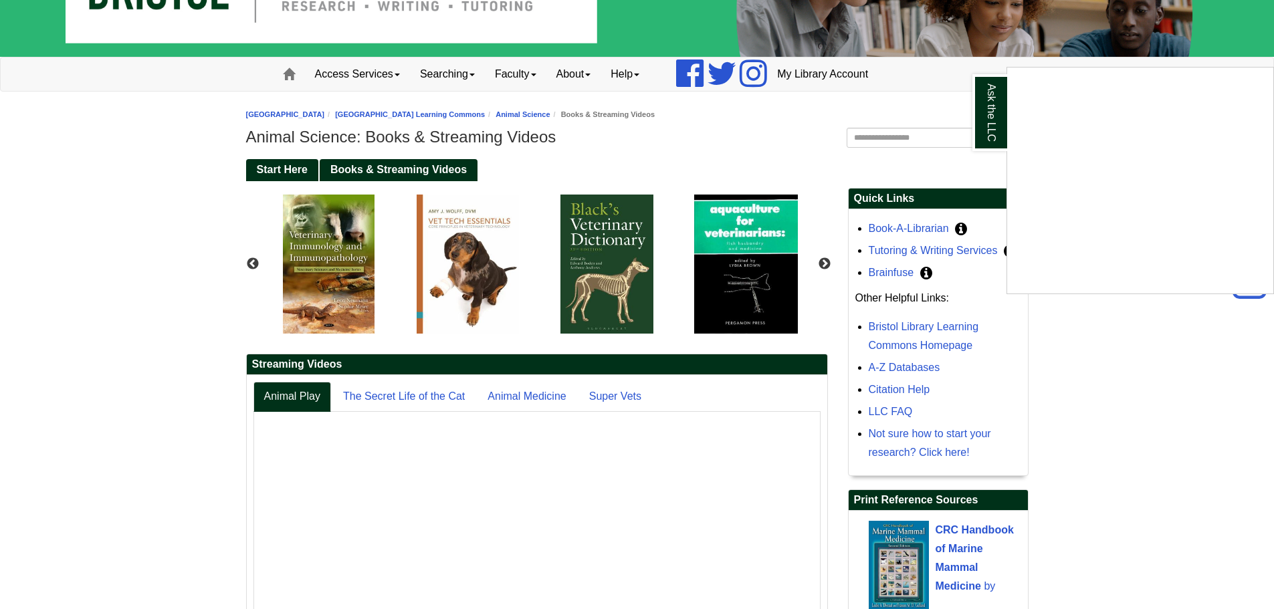
scroll to position [38, 0]
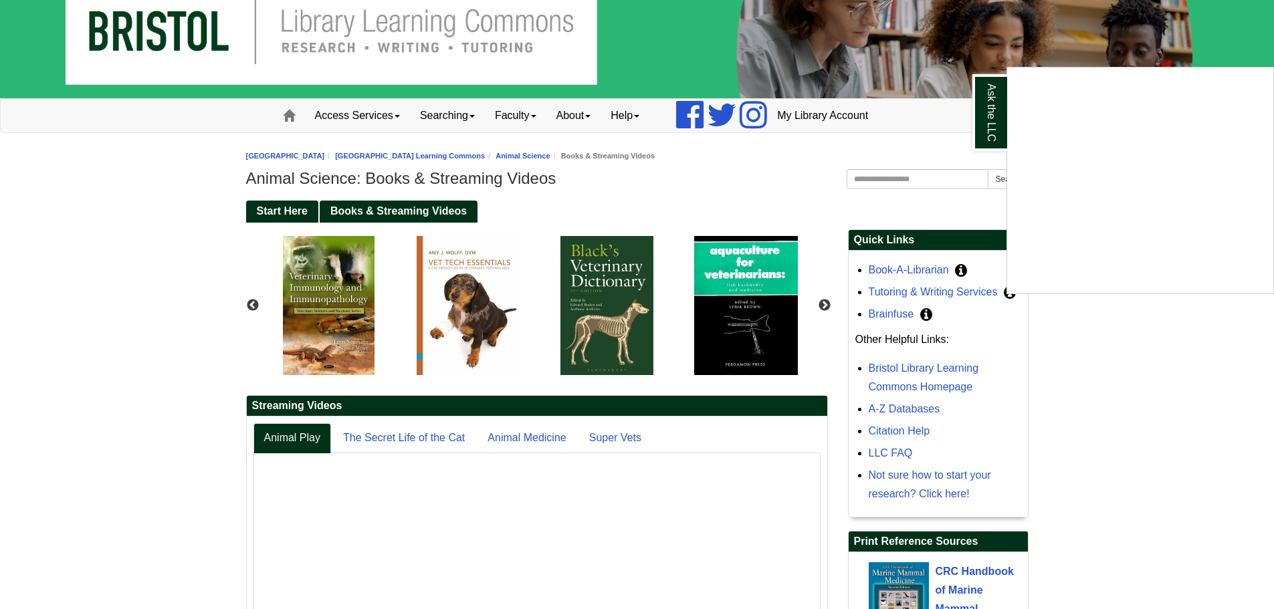
click at [290, 206] on div "Ask the LLC" at bounding box center [637, 304] width 1274 height 609
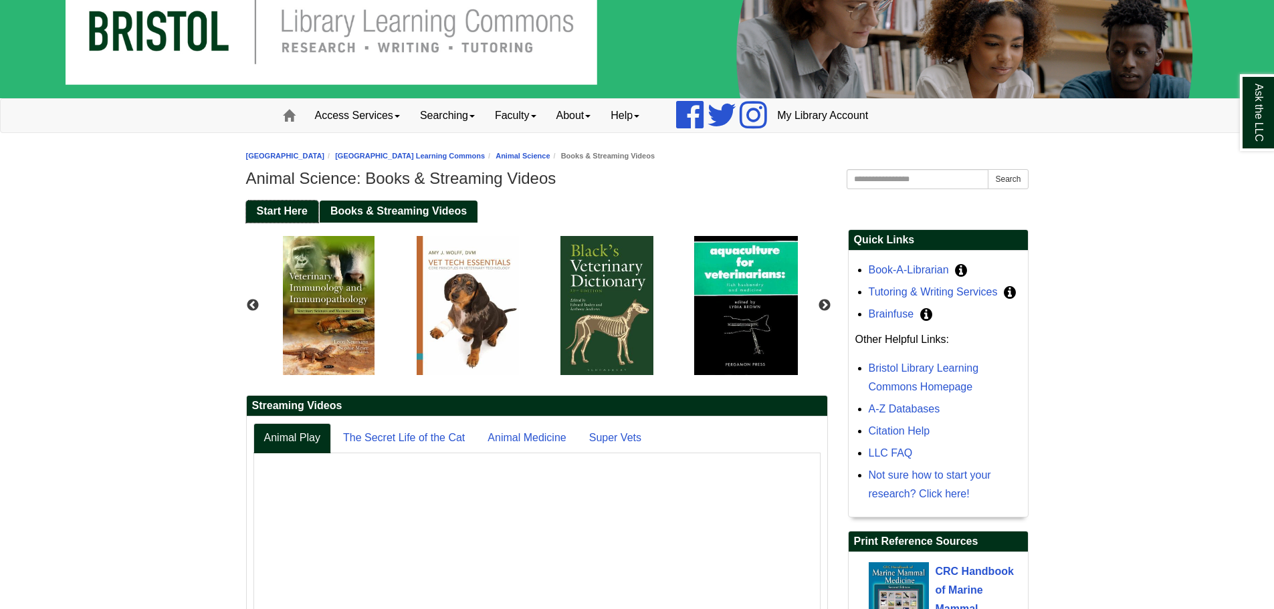
click at [295, 208] on span "Start Here" at bounding box center [282, 210] width 51 height 11
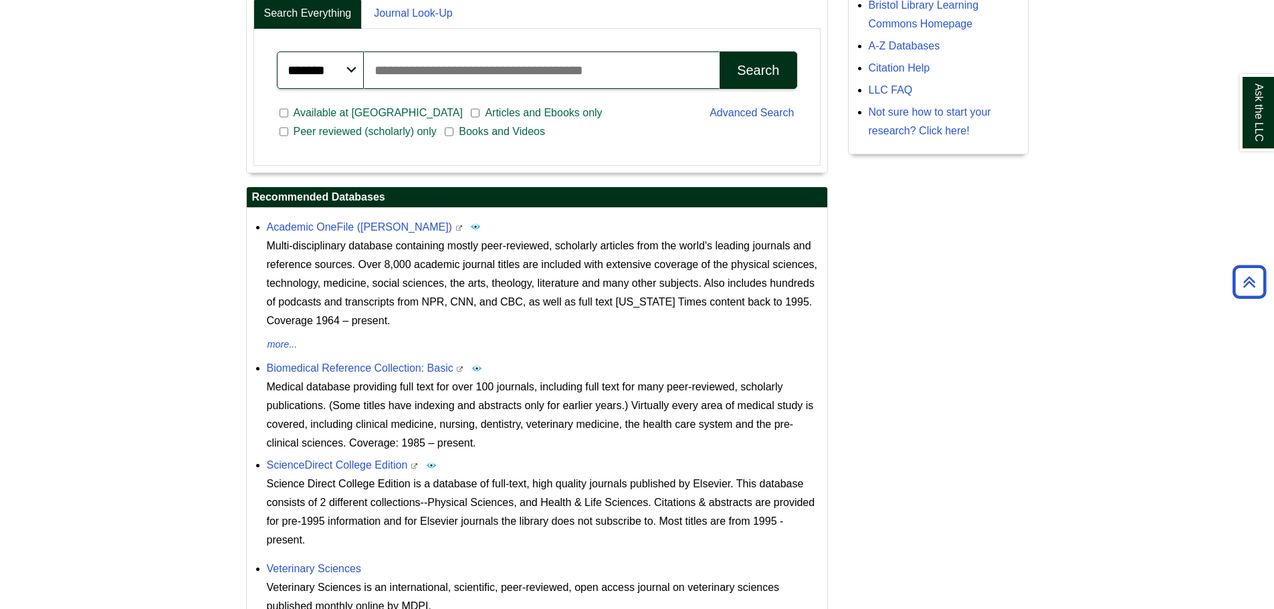
scroll to position [494, 0]
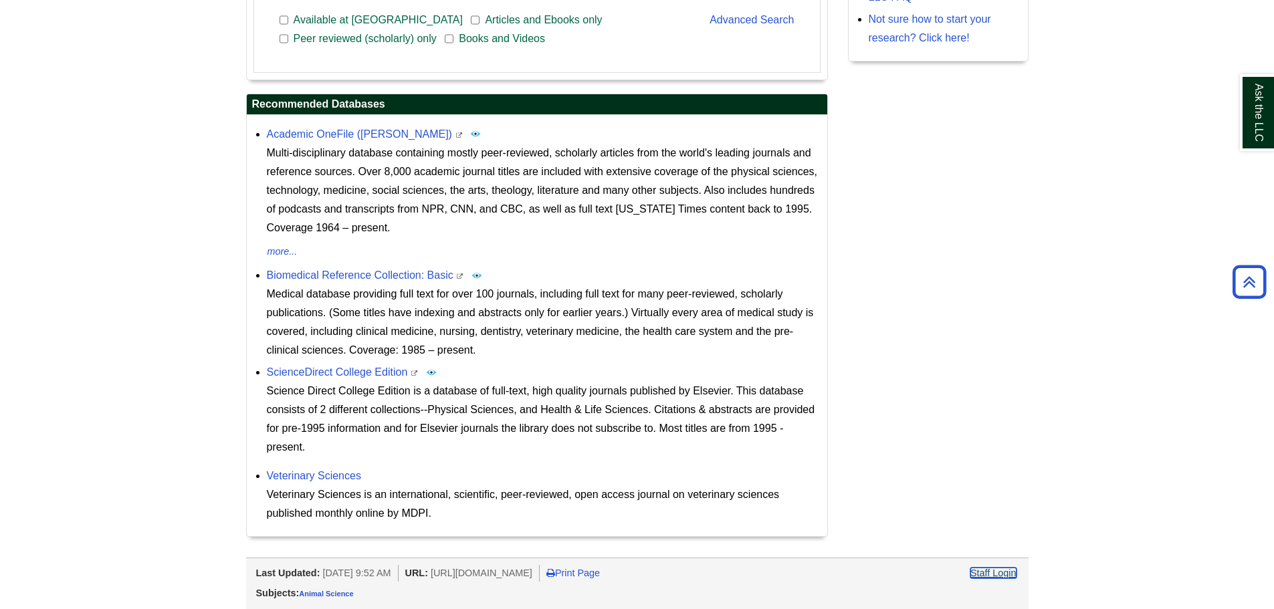
click at [1010, 574] on link "Staff Login" at bounding box center [994, 573] width 46 height 11
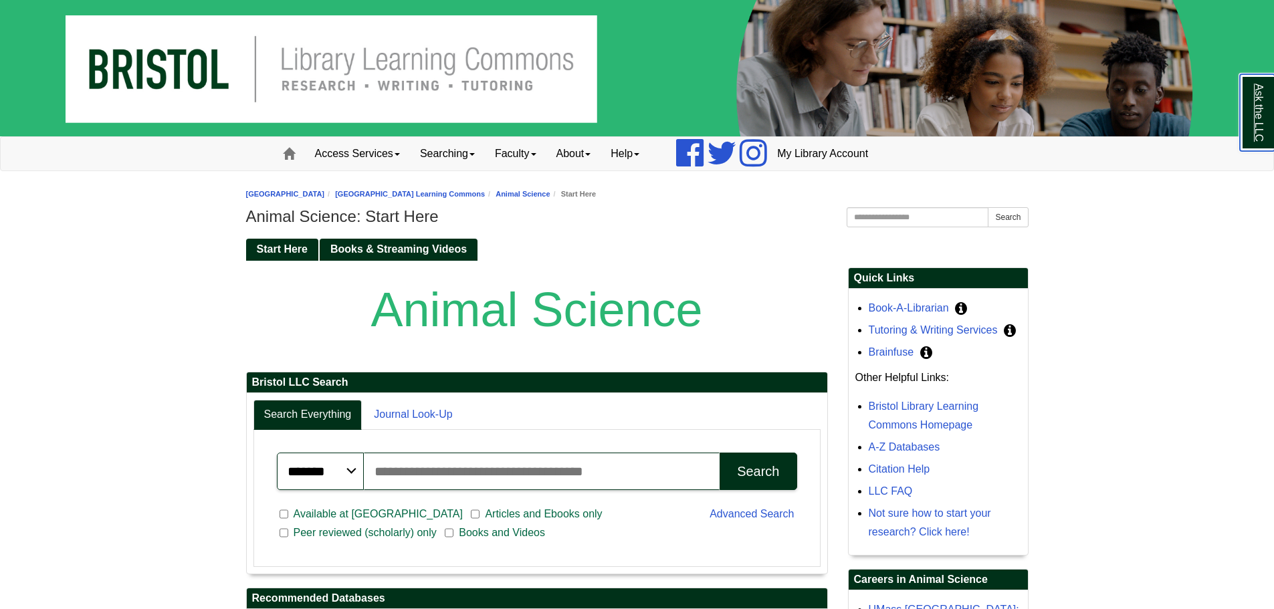
click at [1240, 74] on link "Ask the LLC" at bounding box center [1257, 112] width 35 height 77
